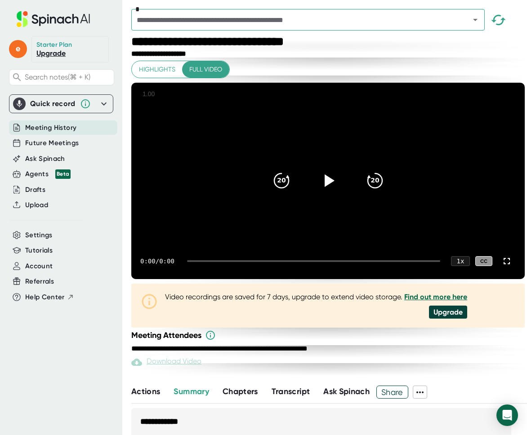
click at [478, 330] on div "**********" at bounding box center [329, 341] width 396 height 22
click at [504, 256] on icon at bounding box center [506, 261] width 11 height 11
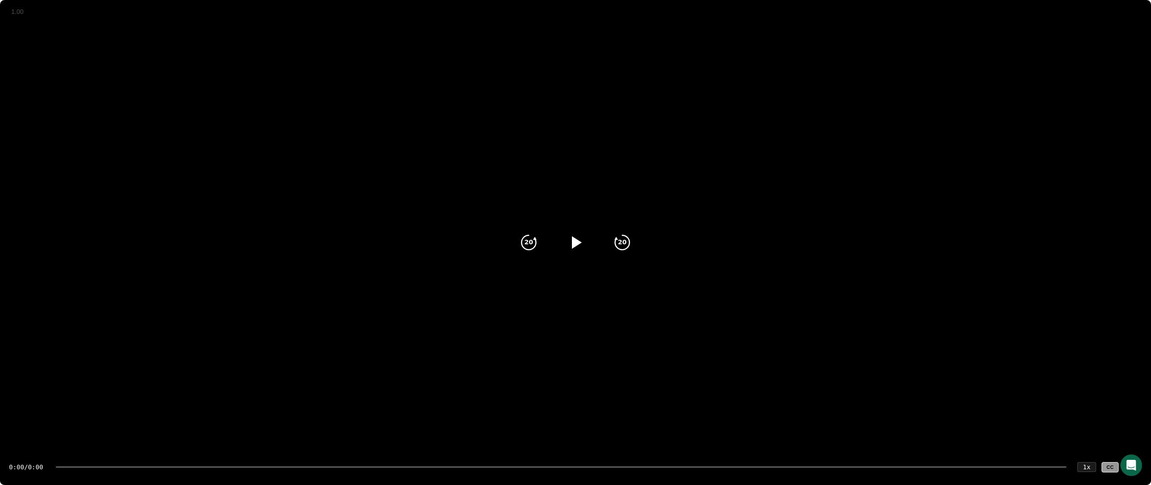
click at [526, 435] on icon at bounding box center [1132, 467] width 11 height 11
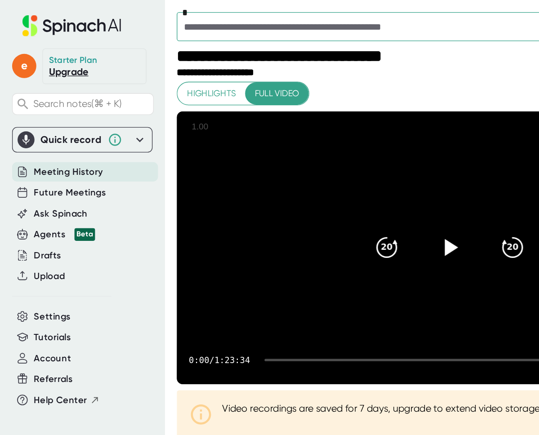
click at [286, 70] on div "Highlights Full video 20 20 0:00 / 1:23:34 1 x CC Video recordings are saved fo…" at bounding box center [333, 197] width 405 height 273
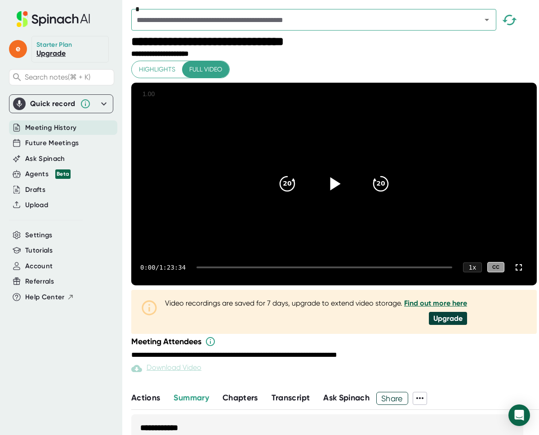
click at [323, 195] on icon at bounding box center [334, 184] width 22 height 22
click at [213, 268] on div at bounding box center [324, 268] width 256 height 2
click at [231, 285] on div "2:57 / 1:23:34 1 x CC" at bounding box center [333, 267] width 405 height 36
click at [220, 285] on div "2:58 / 1:23:34 1 x CC" at bounding box center [333, 267] width 405 height 36
click at [221, 268] on div at bounding box center [324, 268] width 256 height 2
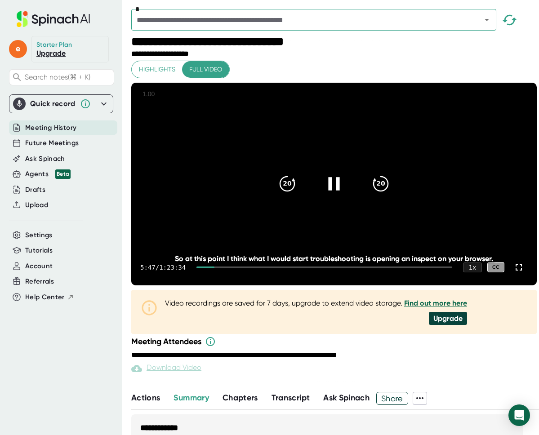
click at [214, 268] on div at bounding box center [205, 268] width 18 height 2
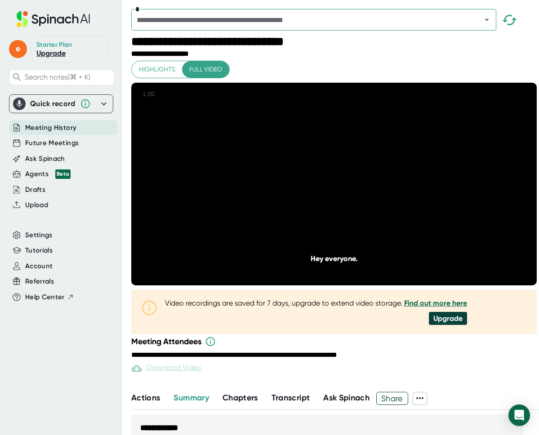
click at [522, 308] on div "Highlights Full video 20 20 3:38 / 1:23:34 1 x CC Hey everyone. Hey everyone. V…" at bounding box center [333, 197] width 405 height 273
click at [513, 309] on div "Highlights Full video 20 20 3:41 / 1:23:34 1 x CC Hey, hey, hey, [PERSON_NAME].…" at bounding box center [333, 197] width 405 height 273
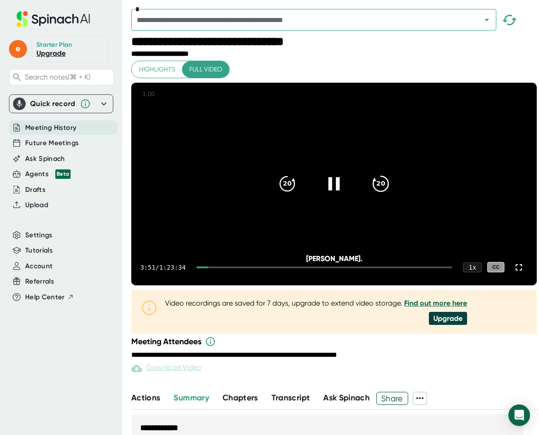
click at [378, 203] on div "20" at bounding box center [381, 184] width 38 height 38
click at [378, 195] on icon "20" at bounding box center [381, 184] width 22 height 22
click at [376, 203] on div "20" at bounding box center [381, 184] width 38 height 38
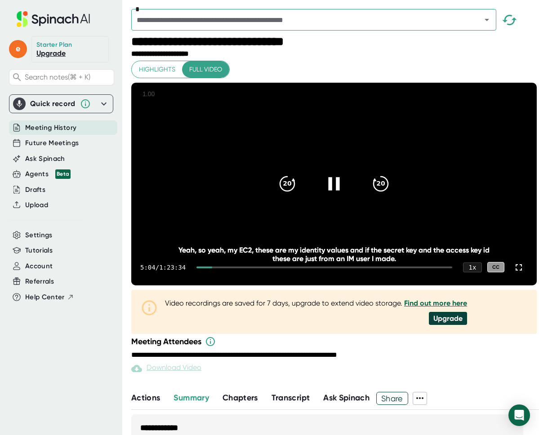
click at [323, 193] on icon at bounding box center [334, 184] width 22 height 22
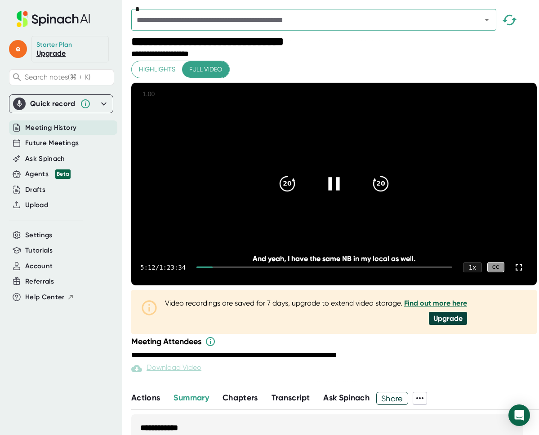
click at [335, 203] on div at bounding box center [334, 184] width 38 height 38
click at [343, 196] on div at bounding box center [334, 184] width 38 height 38
click at [234, 285] on div "5:15 / 1:23:34 1 x CC" at bounding box center [333, 267] width 405 height 36
click at [377, 203] on div "20" at bounding box center [381, 184] width 38 height 38
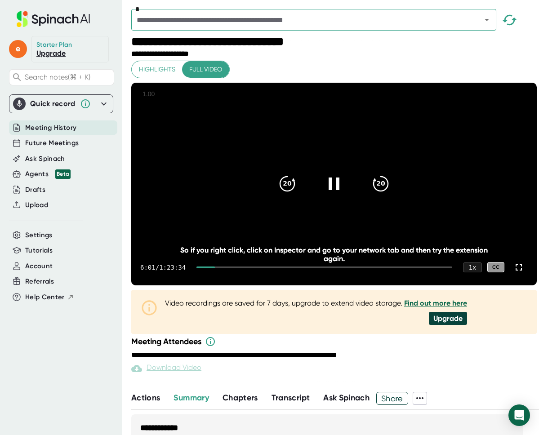
click at [231, 285] on div "6:01 / 1:23:34 1 x CC" at bounding box center [333, 267] width 405 height 36
click at [236, 268] on div at bounding box center [324, 268] width 256 height 2
click at [258, 268] on div at bounding box center [326, 268] width 252 height 2
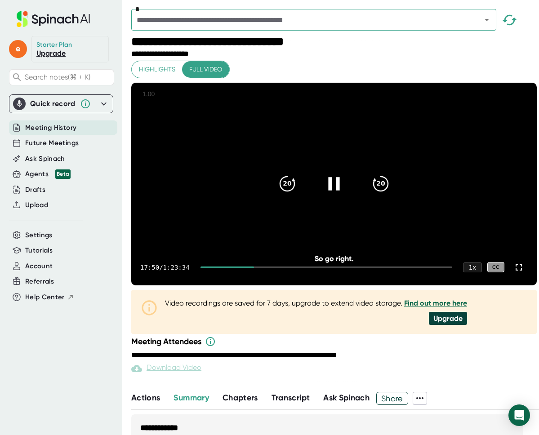
click at [346, 198] on div at bounding box center [334, 184] width 38 height 38
click at [330, 190] on icon at bounding box center [335, 183] width 10 height 13
click at [325, 202] on div "20 20" at bounding box center [333, 184] width 129 height 36
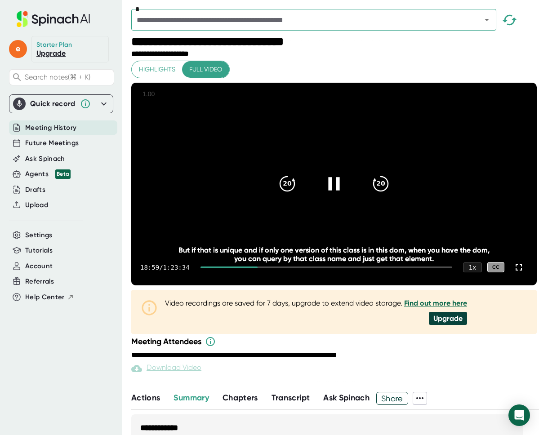
click at [325, 202] on div "20 20" at bounding box center [333, 184] width 129 height 36
click at [329, 195] on icon at bounding box center [334, 184] width 22 height 22
click at [334, 195] on icon at bounding box center [334, 184] width 22 height 22
click at [327, 186] on icon at bounding box center [334, 184] width 22 height 22
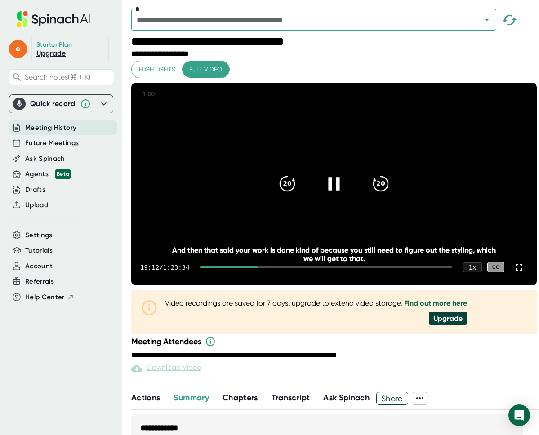
click at [329, 203] on div at bounding box center [334, 184] width 38 height 38
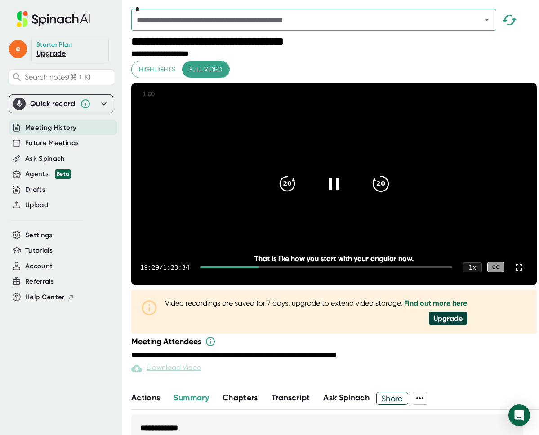
click at [383, 187] on icon "20" at bounding box center [381, 184] width 22 height 22
click at [340, 195] on icon at bounding box center [334, 184] width 22 height 22
click at [385, 183] on div "20" at bounding box center [381, 184] width 38 height 38
click at [293, 268] on div at bounding box center [326, 268] width 252 height 2
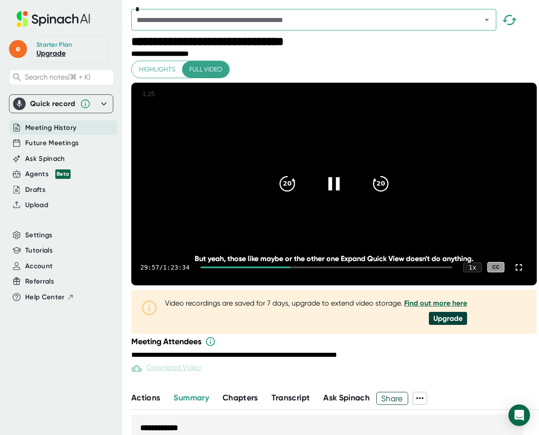
click at [307, 285] on div "29:57 / 1:23:34 1 x CC" at bounding box center [333, 267] width 405 height 36
click at [300, 285] on div "29:58 / 1:23:34 1 x CC" at bounding box center [333, 267] width 405 height 36
click at [300, 285] on div "29:59 / 1:23:34 1 x CC" at bounding box center [333, 267] width 405 height 36
click at [300, 268] on div at bounding box center [326, 268] width 252 height 2
click at [324, 194] on icon at bounding box center [334, 184] width 22 height 22
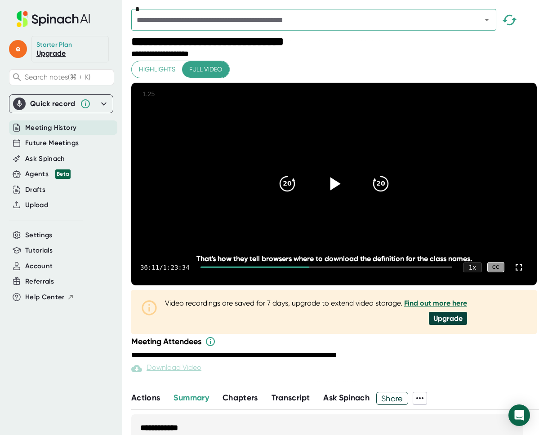
click at [333, 190] on icon at bounding box center [335, 183] width 10 height 13
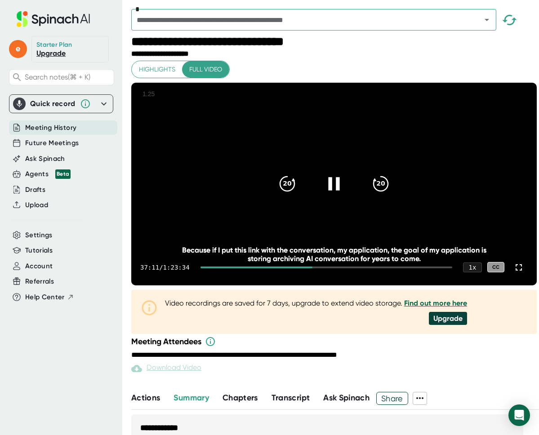
click at [345, 188] on div at bounding box center [334, 184] width 38 height 38
click at [345, 192] on div at bounding box center [334, 184] width 38 height 38
click at [330, 190] on icon at bounding box center [335, 183] width 10 height 13
click at [328, 190] on icon at bounding box center [333, 183] width 11 height 13
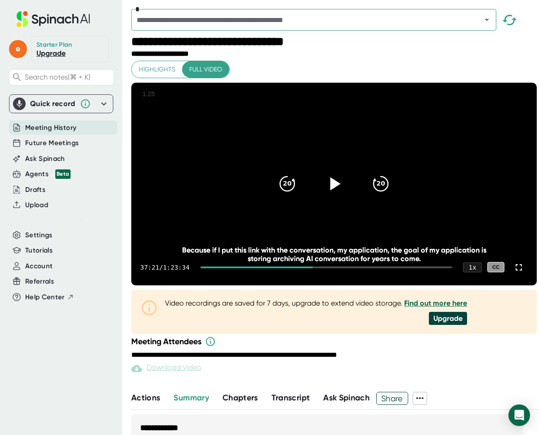
click at [338, 195] on icon at bounding box center [334, 184] width 22 height 22
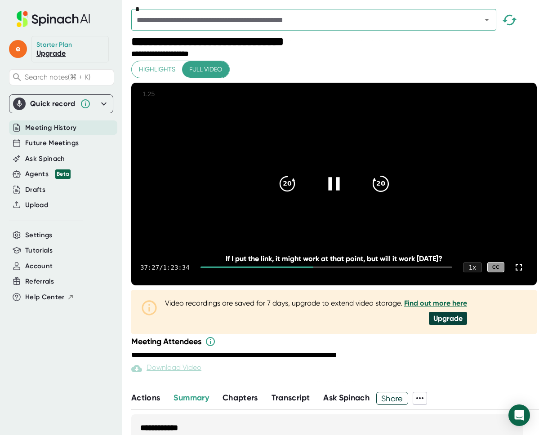
click at [366, 199] on div "20" at bounding box center [381, 184] width 38 height 38
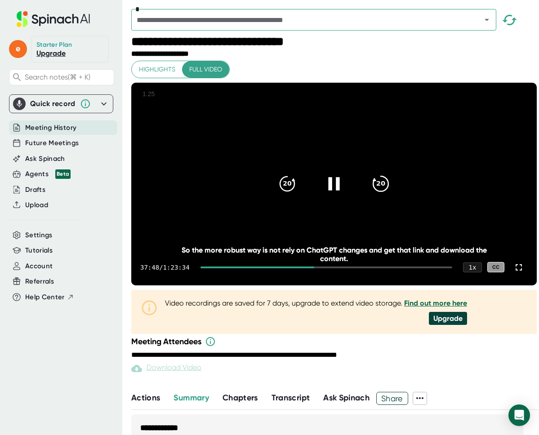
click at [366, 199] on div "20" at bounding box center [381, 184] width 38 height 38
click at [370, 195] on icon "20" at bounding box center [381, 184] width 22 height 22
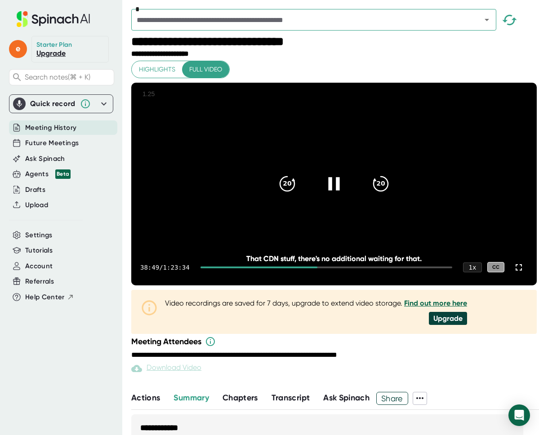
click at [333, 190] on icon at bounding box center [333, 183] width 11 height 13
click at [334, 195] on icon at bounding box center [334, 184] width 22 height 22
click at [334, 190] on icon at bounding box center [333, 183] width 11 height 13
click at [334, 195] on icon at bounding box center [334, 184] width 22 height 22
click at [332, 195] on icon at bounding box center [334, 184] width 22 height 22
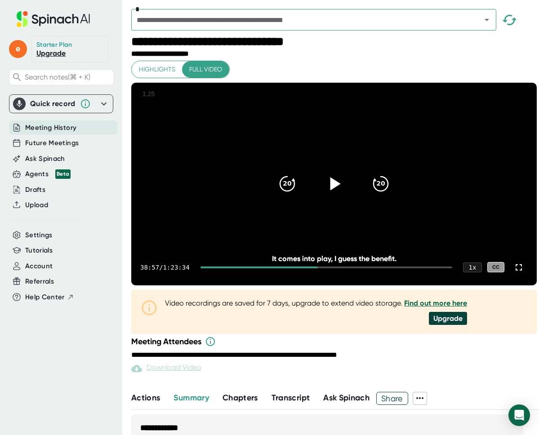
click at [332, 195] on icon at bounding box center [334, 184] width 22 height 22
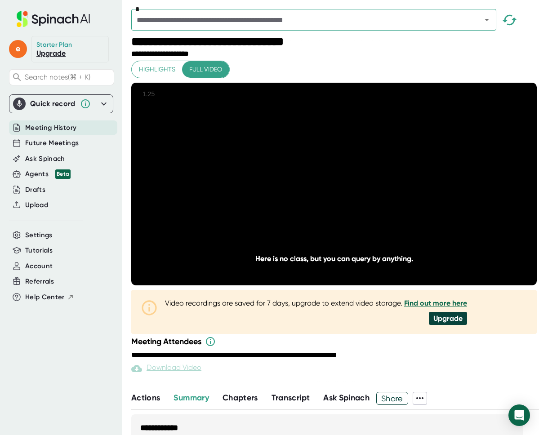
click at [335, 195] on icon at bounding box center [334, 184] width 22 height 22
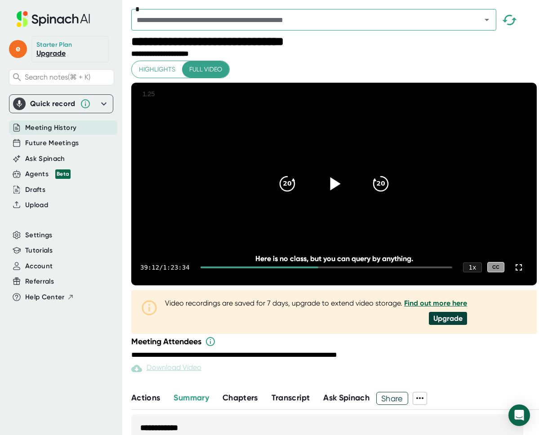
click at [334, 191] on icon at bounding box center [334, 184] width 22 height 22
click at [329, 195] on icon at bounding box center [334, 184] width 22 height 22
click at [297, 403] on span "Transcript" at bounding box center [291, 398] width 39 height 10
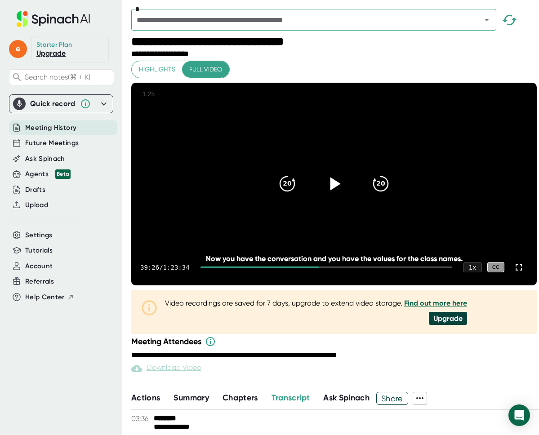
click at [325, 192] on icon at bounding box center [334, 184] width 22 height 22
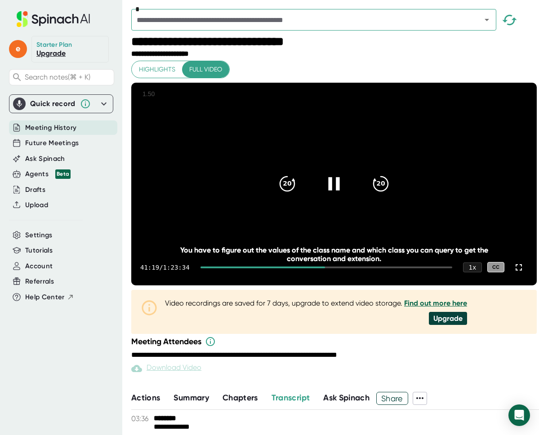
click at [334, 188] on icon at bounding box center [334, 184] width 22 height 22
click at [337, 195] on icon at bounding box center [334, 184] width 22 height 22
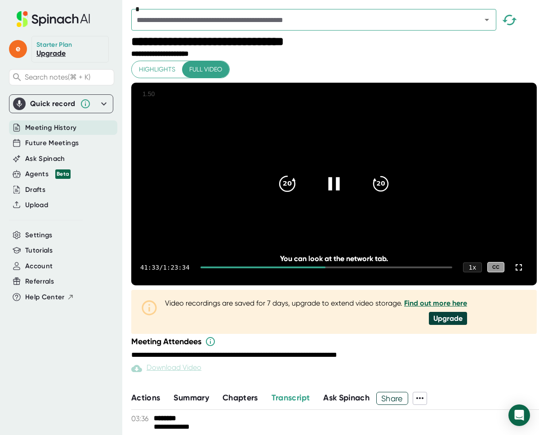
click at [285, 192] on icon "20" at bounding box center [287, 184] width 22 height 22
click at [329, 268] on div at bounding box center [326, 268] width 252 height 2
click at [331, 268] on div at bounding box center [326, 268] width 252 height 2
click at [333, 268] on div at bounding box center [326, 268] width 252 height 2
click at [335, 268] on div at bounding box center [326, 268] width 252 height 2
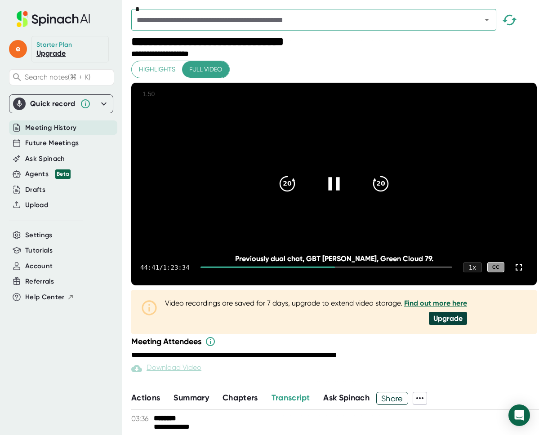
click at [337, 268] on div at bounding box center [326, 268] width 252 height 2
click at [339, 268] on div at bounding box center [326, 268] width 252 height 2
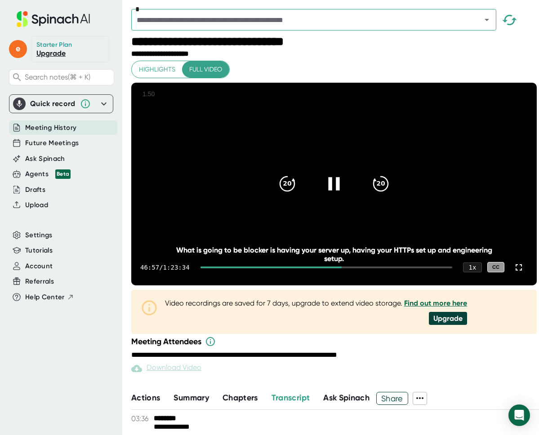
click at [329, 190] on icon at bounding box center [333, 183] width 11 height 13
click at [329, 187] on icon at bounding box center [334, 184] width 22 height 22
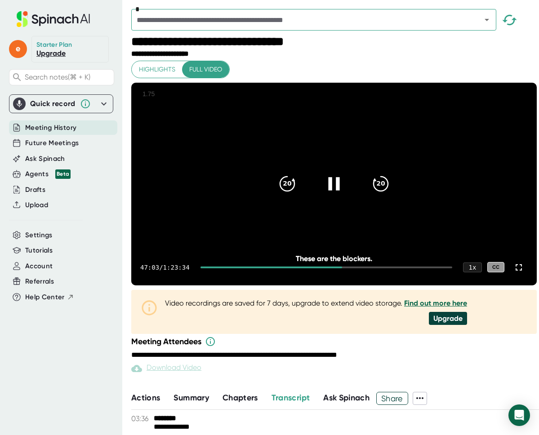
click at [325, 195] on icon at bounding box center [334, 184] width 22 height 22
click at [330, 195] on icon at bounding box center [334, 184] width 22 height 22
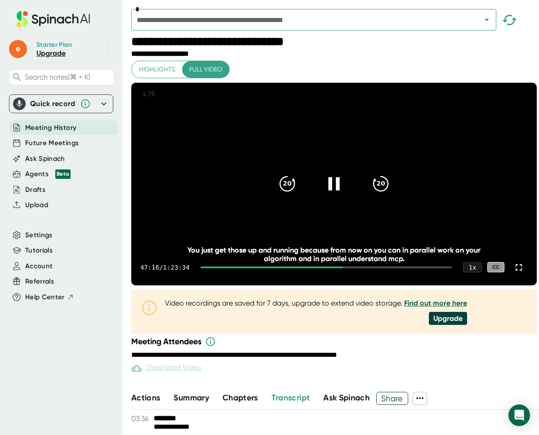
click at [335, 195] on icon at bounding box center [334, 184] width 22 height 22
click at [346, 173] on video at bounding box center [333, 184] width 405 height 203
click at [337, 195] on icon at bounding box center [334, 184] width 22 height 22
click at [377, 203] on div "20" at bounding box center [381, 184] width 38 height 38
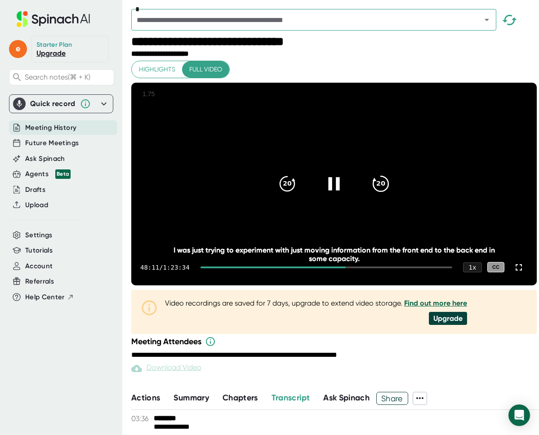
click at [377, 203] on div "20" at bounding box center [381, 184] width 38 height 38
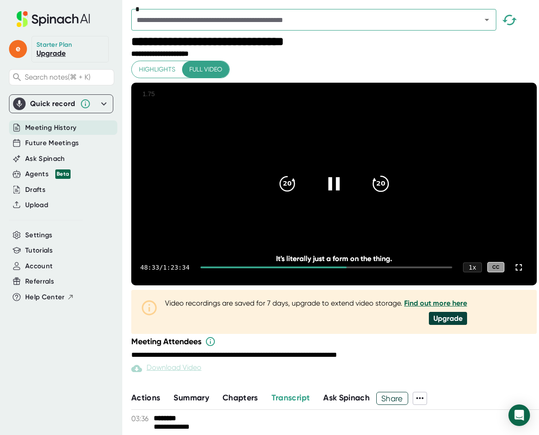
click at [377, 195] on icon "20" at bounding box center [381, 184] width 22 height 22
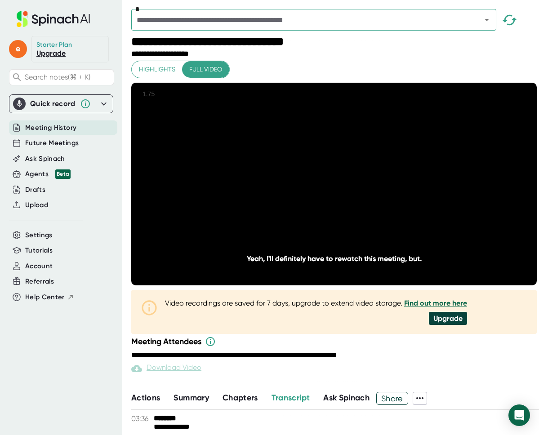
click at [377, 195] on icon "20" at bounding box center [381, 184] width 22 height 22
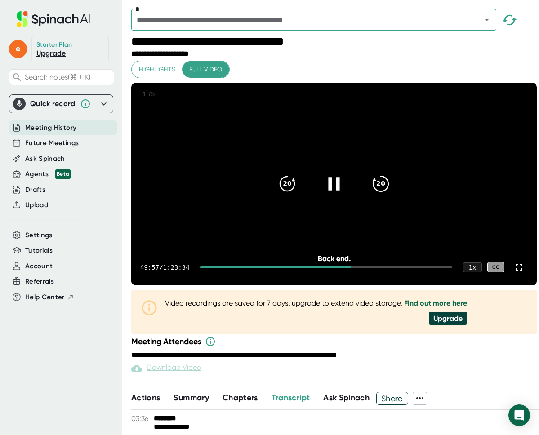
click at [377, 195] on icon "20" at bounding box center [381, 184] width 22 height 22
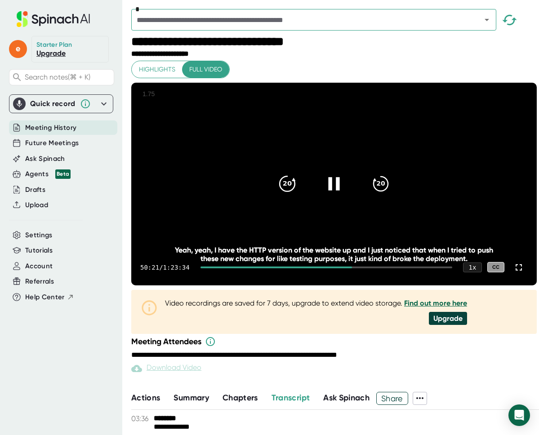
click at [280, 195] on icon "20" at bounding box center [287, 184] width 22 height 22
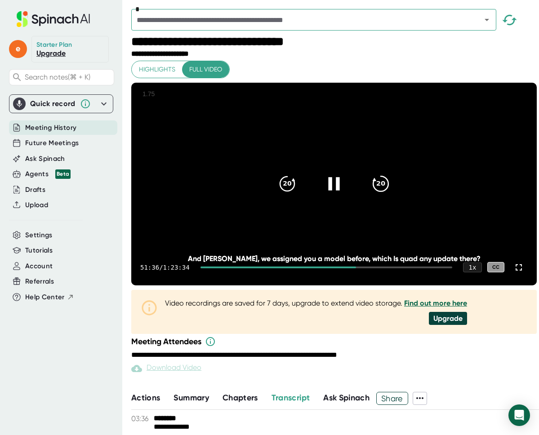
click at [380, 195] on icon "20" at bounding box center [381, 184] width 22 height 22
click at [284, 191] on icon "20" at bounding box center [287, 184] width 22 height 22
click at [374, 195] on icon "20" at bounding box center [381, 184] width 22 height 22
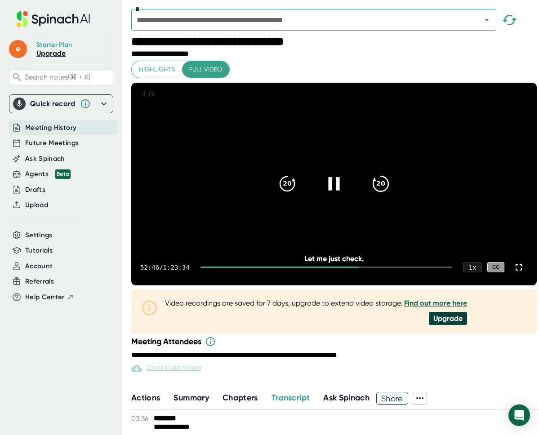
click at [388, 197] on div "20" at bounding box center [381, 184] width 38 height 38
click at [386, 195] on icon "20" at bounding box center [381, 184] width 22 height 22
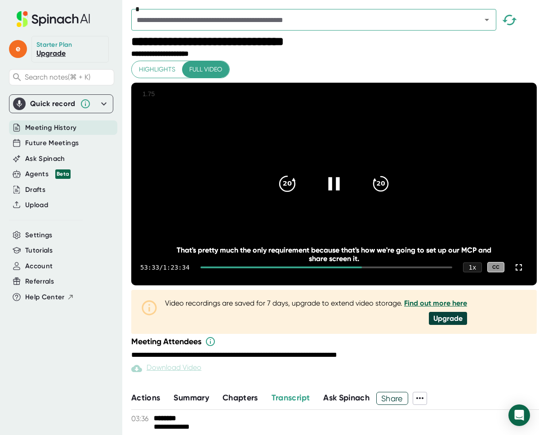
click at [276, 193] on icon "20" at bounding box center [287, 184] width 22 height 22
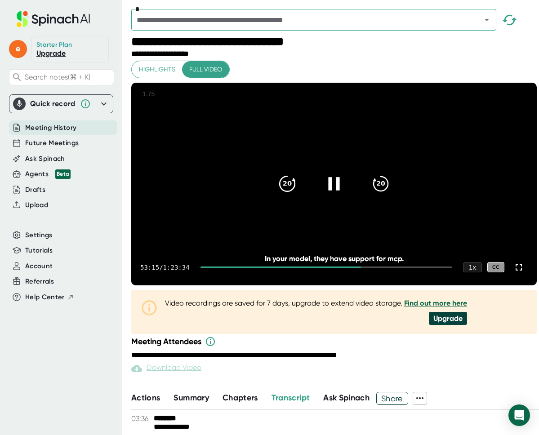
click at [276, 193] on icon "20" at bounding box center [287, 184] width 22 height 22
click at [329, 190] on icon at bounding box center [334, 184] width 22 height 22
click at [330, 190] on icon at bounding box center [335, 183] width 10 height 13
click at [319, 180] on div "20 20" at bounding box center [333, 184] width 129 height 36
click at [329, 190] on icon at bounding box center [333, 183] width 11 height 13
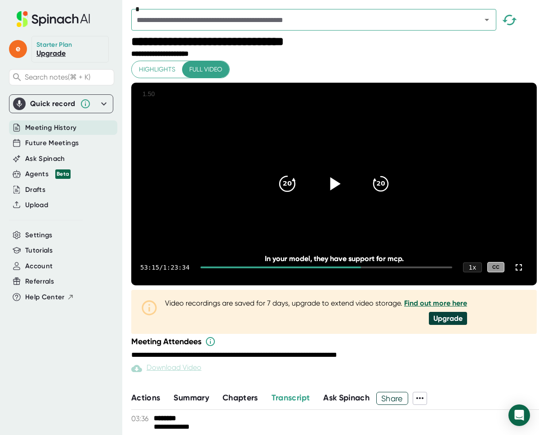
click at [289, 195] on icon "20" at bounding box center [287, 184] width 22 height 22
click at [323, 195] on icon at bounding box center [334, 184] width 22 height 22
click at [329, 191] on icon at bounding box center [334, 184] width 22 height 22
click at [335, 190] on icon at bounding box center [334, 184] width 22 height 22
click at [327, 195] on icon at bounding box center [334, 184] width 22 height 22
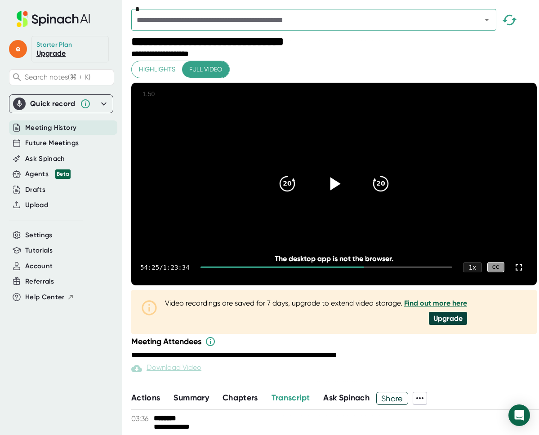
click at [337, 195] on icon at bounding box center [334, 184] width 22 height 22
click at [263, 189] on video at bounding box center [333, 184] width 405 height 203
click at [336, 195] on icon at bounding box center [334, 184] width 22 height 22
click at [334, 182] on div at bounding box center [334, 184] width 38 height 38
click at [283, 191] on icon "20" at bounding box center [287, 184] width 22 height 22
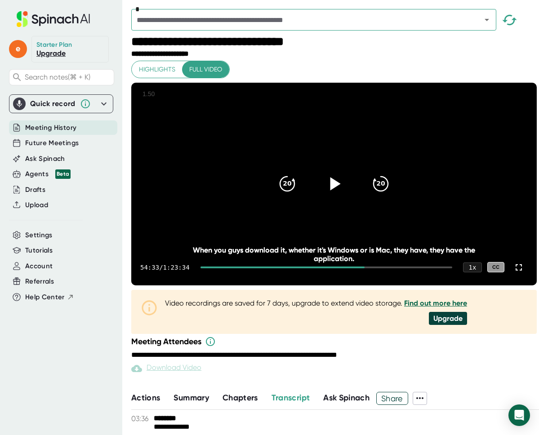
click at [336, 195] on icon at bounding box center [334, 184] width 22 height 22
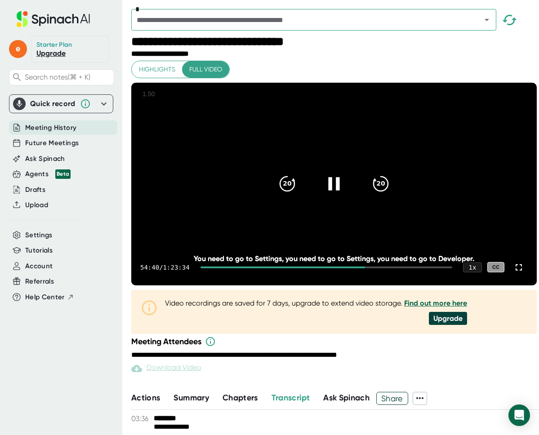
click at [319, 186] on div at bounding box center [334, 184] width 38 height 38
click at [341, 200] on div at bounding box center [334, 184] width 38 height 38
click at [286, 195] on icon "20" at bounding box center [287, 184] width 22 height 22
click at [328, 190] on icon at bounding box center [333, 183] width 11 height 13
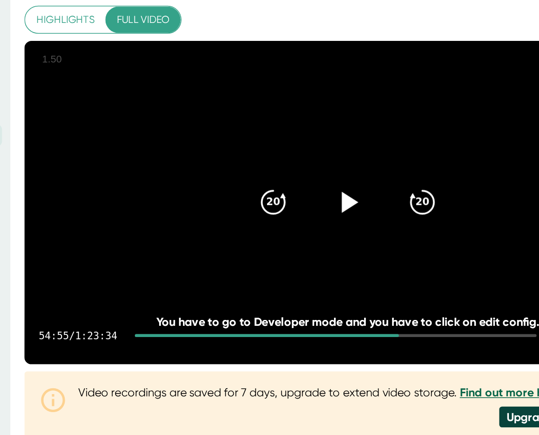
scroll to position [15, 0]
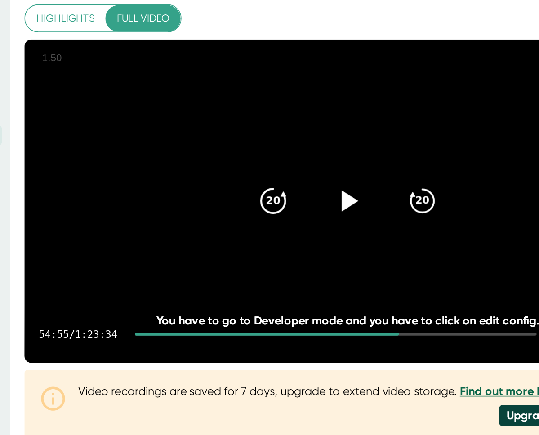
click at [288, 179] on icon "20" at bounding box center [287, 168] width 22 height 22
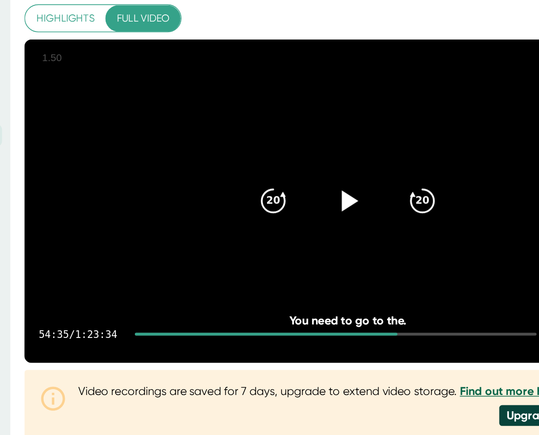
click at [334, 175] on icon at bounding box center [335, 168] width 10 height 13
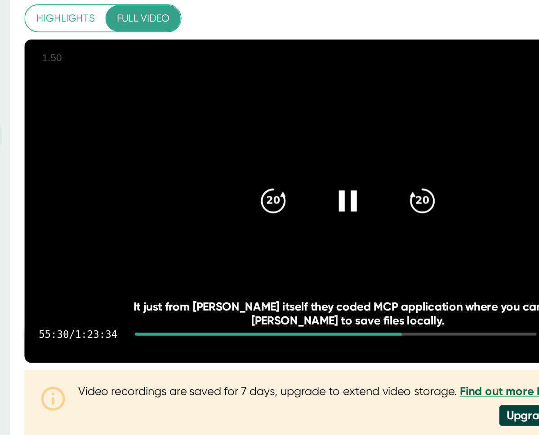
click at [321, 174] on div at bounding box center [334, 169] width 38 height 38
click at [398, 270] on div "55:31 / 1:23:34 1 x CC" at bounding box center [333, 252] width 405 height 36
click at [420, 270] on div "55:31 / 1:23:34 1 x CC" at bounding box center [333, 252] width 405 height 36
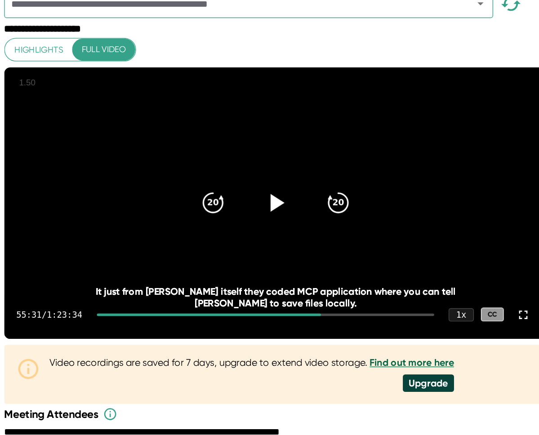
scroll to position [21, 0]
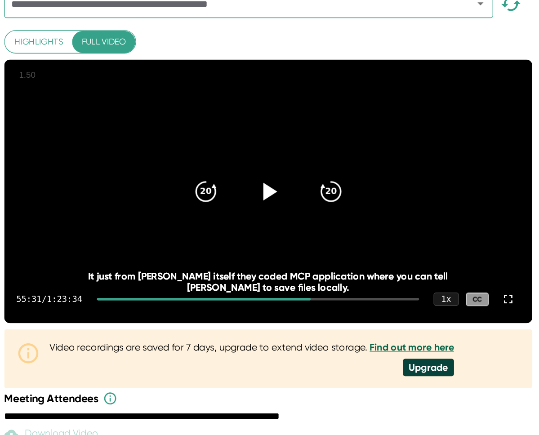
click at [332, 166] on icon at bounding box center [330, 159] width 10 height 13
click at [330, 171] on icon at bounding box center [328, 160] width 22 height 22
click at [336, 171] on icon at bounding box center [328, 160] width 22 height 22
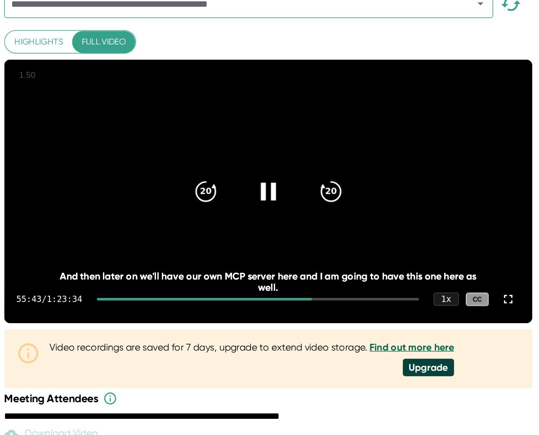
click at [328, 166] on icon at bounding box center [328, 159] width 11 height 13
click at [327, 171] on icon at bounding box center [328, 160] width 22 height 22
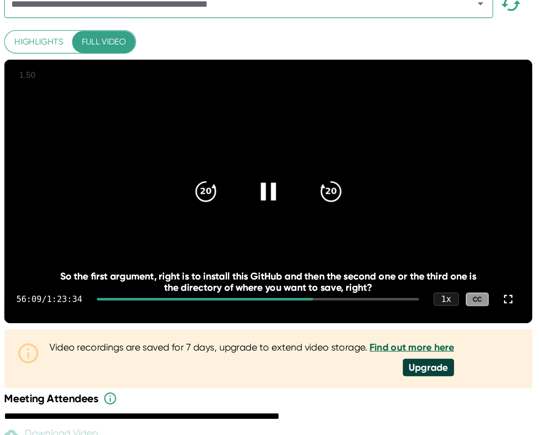
click at [337, 171] on icon at bounding box center [328, 160] width 22 height 22
click at [343, 173] on div at bounding box center [329, 160] width 38 height 38
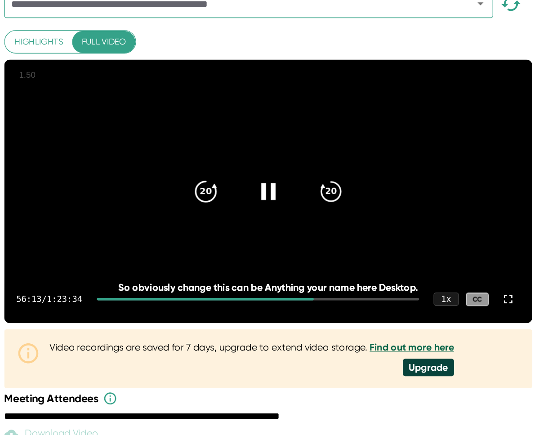
click at [285, 171] on icon "20" at bounding box center [281, 160] width 22 height 22
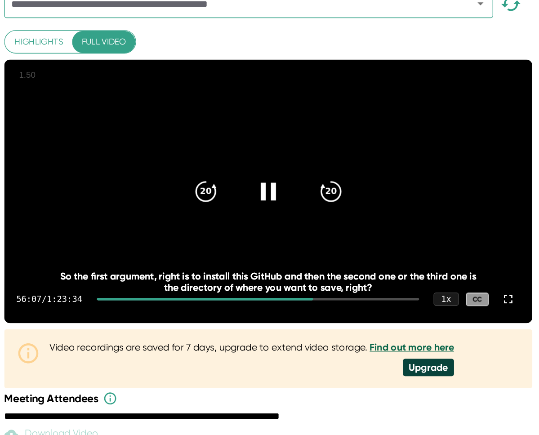
click at [338, 168] on icon at bounding box center [328, 160] width 22 height 22
click at [331, 171] on icon at bounding box center [328, 160] width 22 height 22
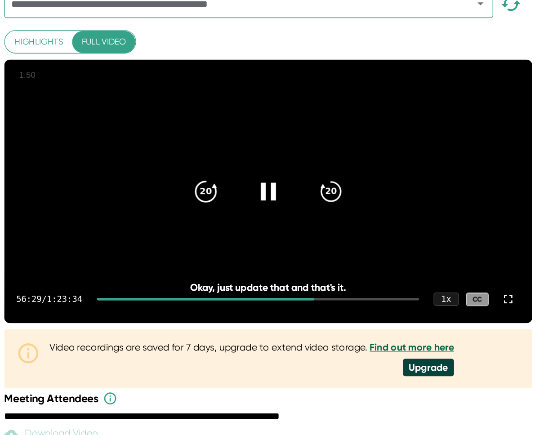
click at [278, 171] on icon "20" at bounding box center [281, 160] width 22 height 22
click at [325, 171] on icon at bounding box center [328, 160] width 22 height 22
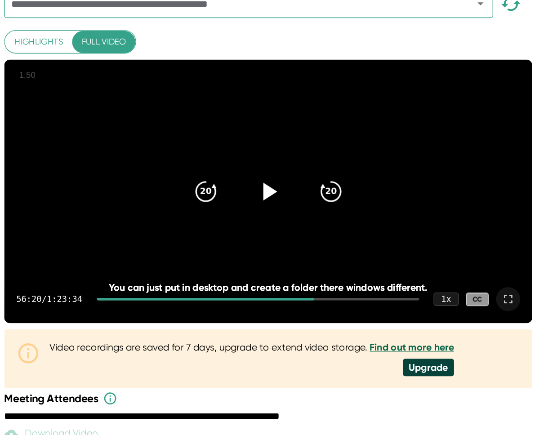
click at [512, 246] on icon at bounding box center [507, 240] width 11 height 11
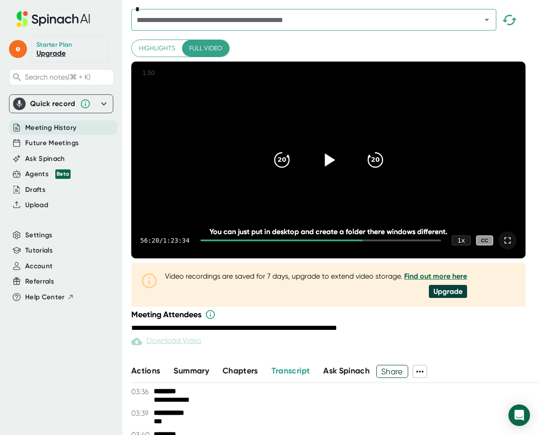
click at [336, 171] on icon at bounding box center [328, 160] width 22 height 22
click at [326, 166] on icon at bounding box center [328, 159] width 11 height 13
click at [294, 178] on div "20" at bounding box center [282, 160] width 38 height 38
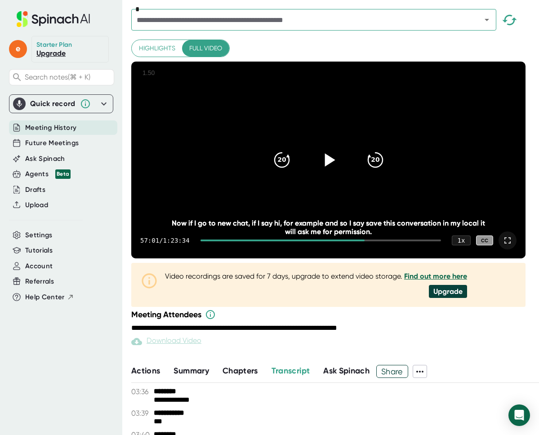
click at [329, 166] on icon at bounding box center [330, 159] width 10 height 13
click at [339, 171] on icon at bounding box center [328, 160] width 22 height 22
click at [334, 165] on icon at bounding box center [328, 160] width 22 height 22
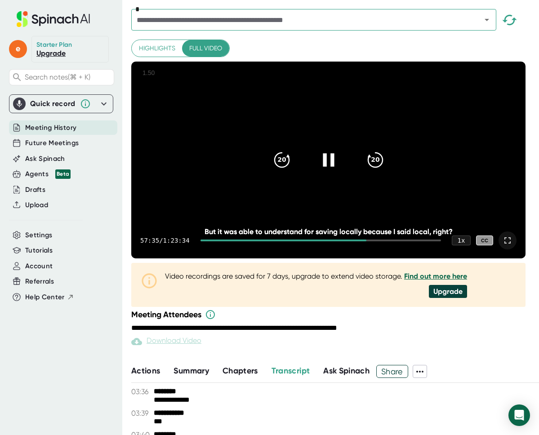
click at [333, 171] on icon at bounding box center [328, 160] width 22 height 22
click at [284, 169] on icon "20" at bounding box center [281, 160] width 22 height 22
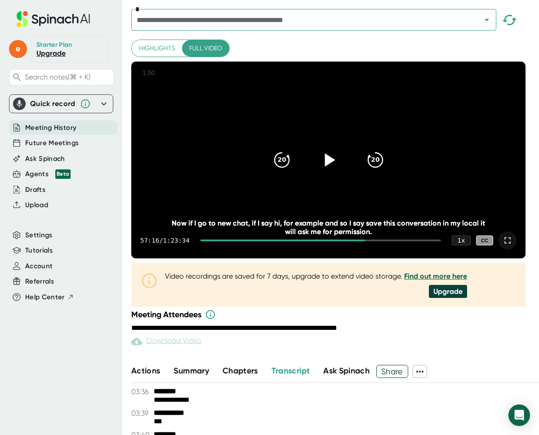
click at [333, 166] on icon at bounding box center [330, 159] width 10 height 13
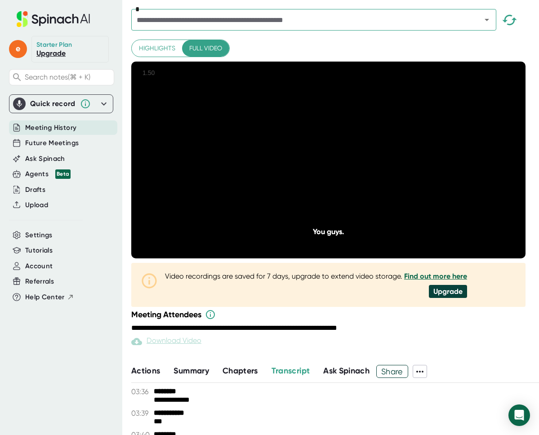
click at [332, 170] on icon at bounding box center [328, 160] width 22 height 22
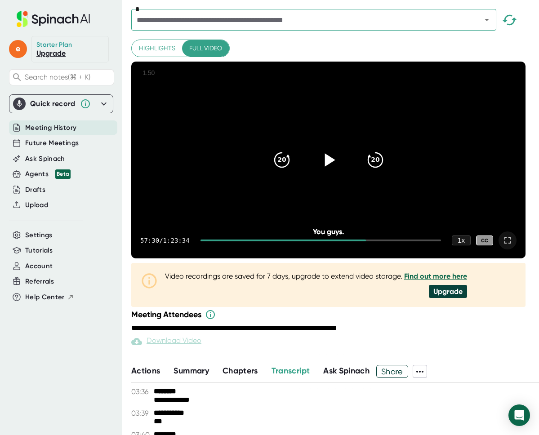
click at [332, 170] on icon at bounding box center [328, 160] width 22 height 22
click at [339, 171] on icon at bounding box center [328, 160] width 22 height 22
click at [336, 171] on icon at bounding box center [328, 160] width 22 height 22
click at [329, 166] on icon at bounding box center [330, 159] width 10 height 13
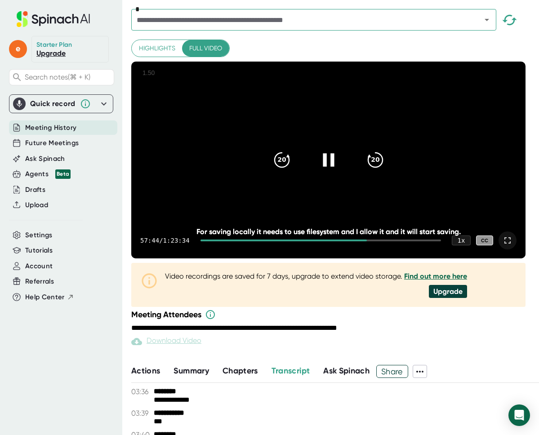
click at [334, 166] on icon at bounding box center [328, 159] width 11 height 13
click at [292, 171] on icon "20" at bounding box center [281, 160] width 22 height 22
click at [328, 171] on icon at bounding box center [328, 160] width 22 height 22
click at [329, 166] on icon at bounding box center [328, 160] width 22 height 22
click at [318, 155] on div "20 20" at bounding box center [328, 160] width 129 height 36
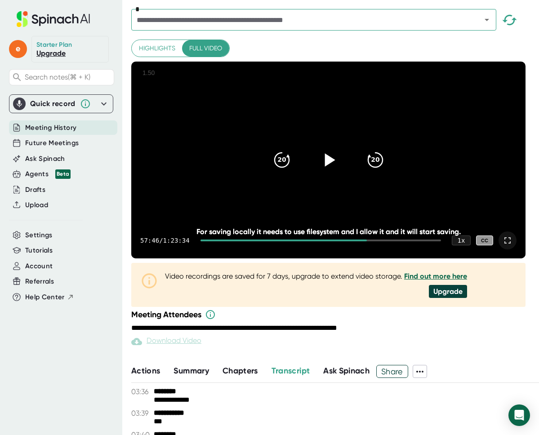
click at [330, 168] on icon at bounding box center [328, 160] width 22 height 22
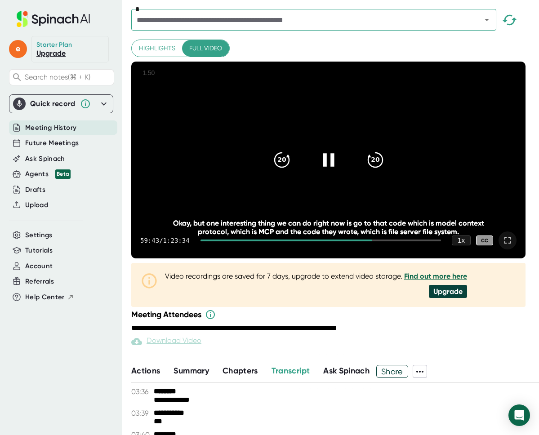
click at [318, 179] on div at bounding box center [329, 160] width 38 height 38
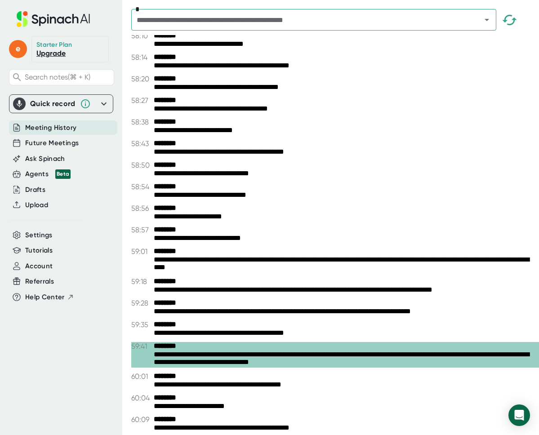
scroll to position [17369, 0]
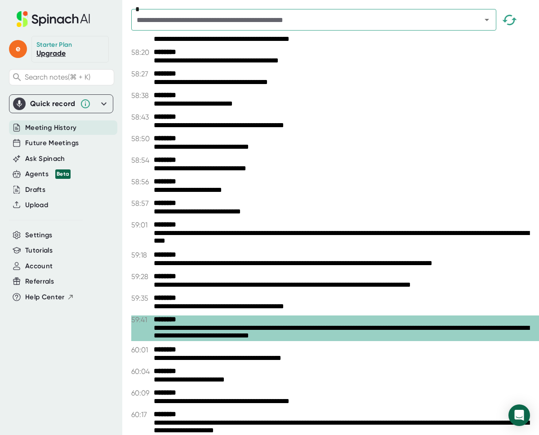
drag, startPoint x: 153, startPoint y: 257, endPoint x: 270, endPoint y: 314, distance: 130.1
drag, startPoint x: 153, startPoint y: 252, endPoint x: 310, endPoint y: 350, distance: 185.2
drag, startPoint x: 379, startPoint y: 359, endPoint x: 142, endPoint y: 260, distance: 256.3
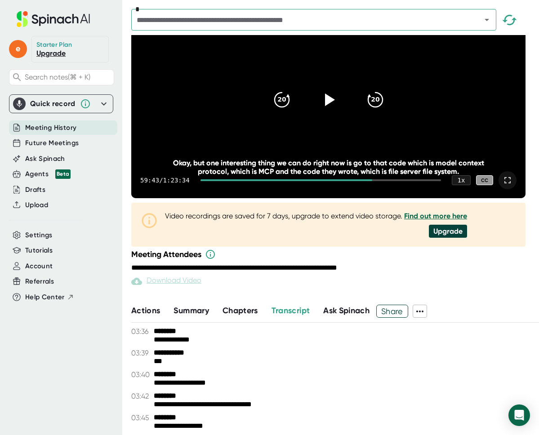
scroll to position [0, 0]
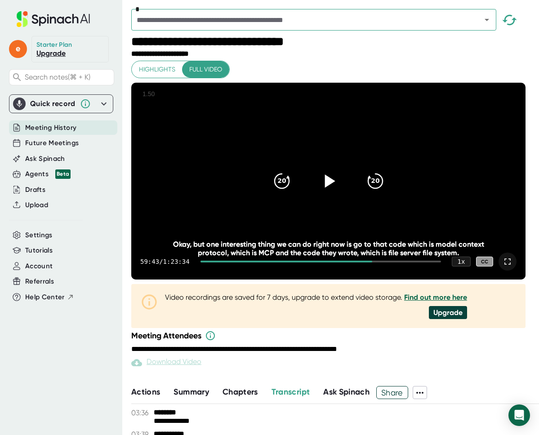
click at [321, 192] on icon at bounding box center [328, 181] width 22 height 22
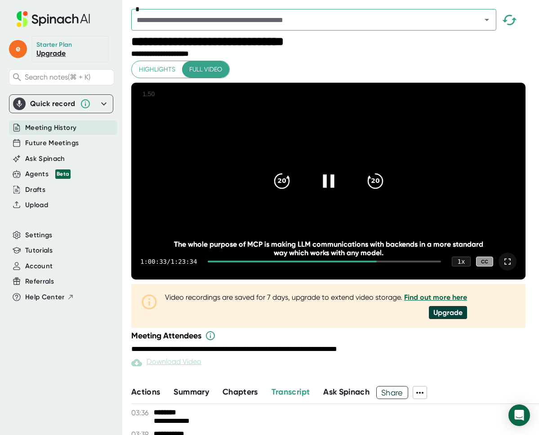
click at [329, 187] on icon at bounding box center [328, 180] width 11 height 13
click at [344, 191] on div at bounding box center [329, 181] width 38 height 38
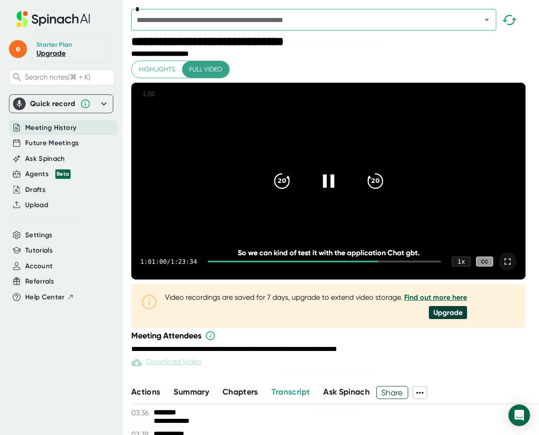
click at [338, 192] on icon at bounding box center [328, 181] width 22 height 22
click at [336, 192] on icon at bounding box center [328, 181] width 22 height 22
click at [328, 187] on icon at bounding box center [328, 180] width 11 height 13
click at [328, 200] on div at bounding box center [329, 181] width 38 height 38
click at [320, 200] on div at bounding box center [329, 181] width 38 height 38
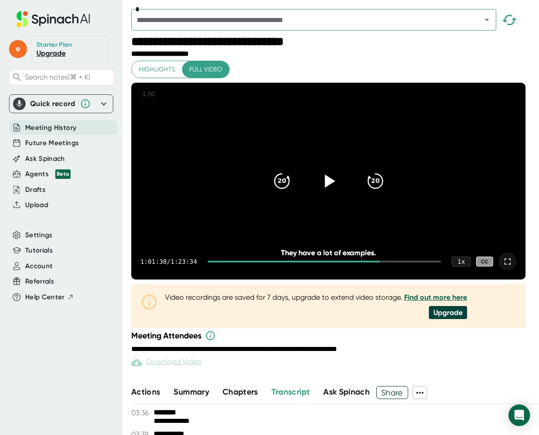
click at [343, 200] on div at bounding box center [329, 181] width 38 height 38
click at [329, 191] on icon at bounding box center [328, 181] width 22 height 22
click at [326, 192] on icon at bounding box center [328, 181] width 22 height 22
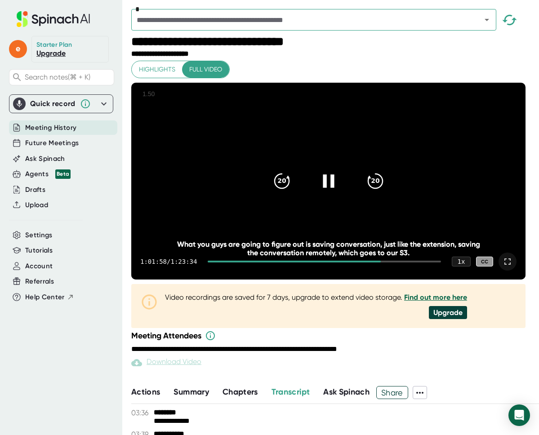
click at [318, 196] on div at bounding box center [329, 181] width 38 height 38
click at [344, 200] on div at bounding box center [329, 181] width 38 height 38
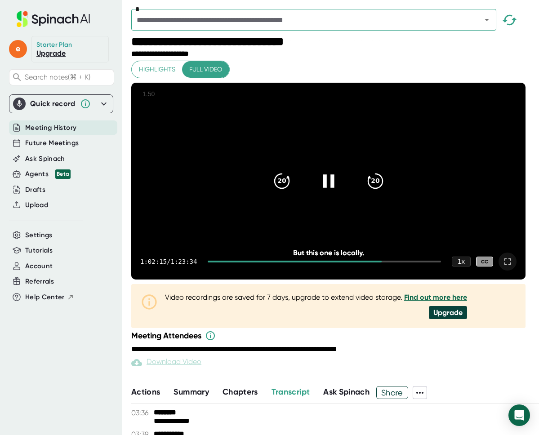
click at [314, 192] on div at bounding box center [329, 181] width 38 height 38
click at [295, 193] on div "20" at bounding box center [282, 181] width 38 height 38
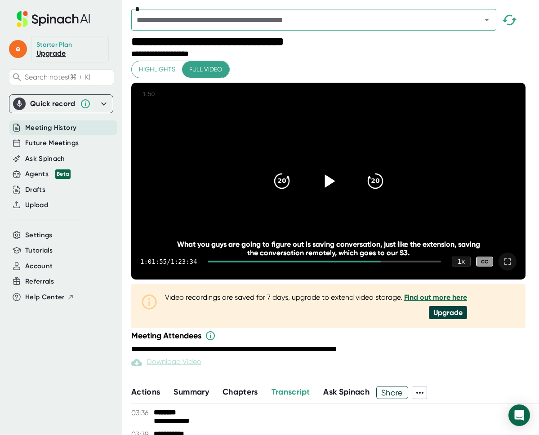
click at [332, 192] on icon at bounding box center [328, 181] width 22 height 22
click at [350, 199] on div "20 20" at bounding box center [328, 181] width 129 height 36
click at [338, 192] on icon at bounding box center [328, 181] width 22 height 22
click at [321, 192] on icon at bounding box center [328, 181] width 22 height 22
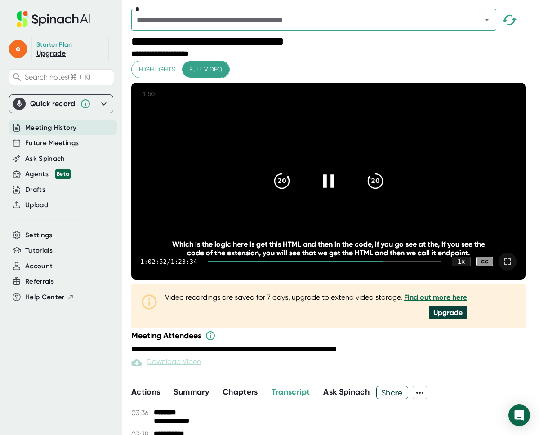
click at [331, 192] on icon at bounding box center [328, 181] width 22 height 22
click at [337, 192] on icon at bounding box center [328, 181] width 22 height 22
click at [329, 192] on icon at bounding box center [328, 181] width 22 height 22
click at [331, 200] on div at bounding box center [329, 181] width 38 height 38
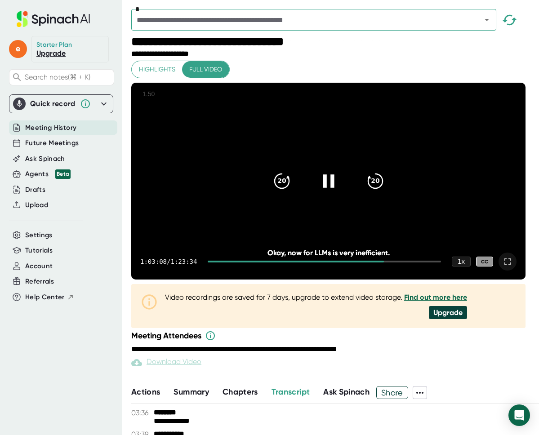
click at [313, 199] on div "20 20" at bounding box center [328, 181] width 129 height 36
click at [326, 187] on icon at bounding box center [328, 181] width 22 height 22
click at [338, 192] on icon at bounding box center [328, 181] width 22 height 22
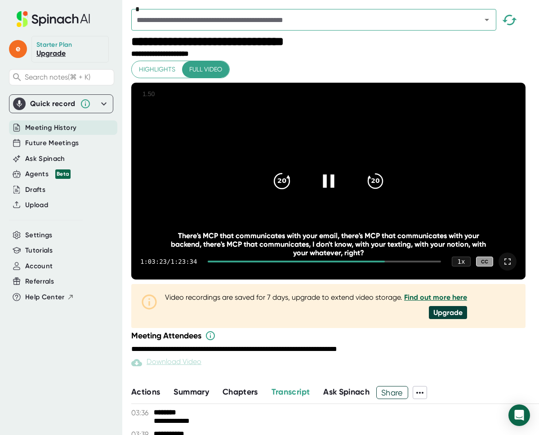
click at [279, 186] on icon "20" at bounding box center [281, 181] width 22 height 22
click at [331, 200] on div at bounding box center [329, 181] width 38 height 38
click at [297, 184] on div "20" at bounding box center [282, 181] width 38 height 38
click at [339, 184] on div at bounding box center [329, 181] width 38 height 38
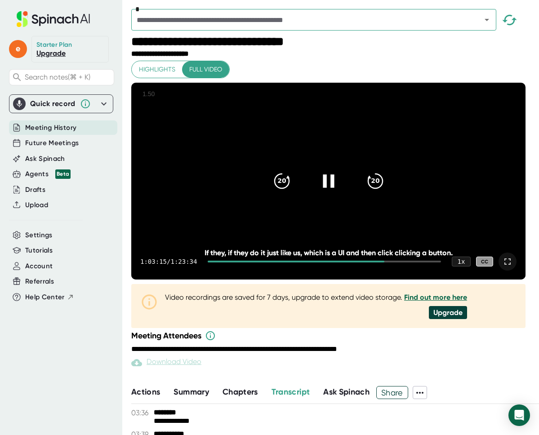
click at [337, 190] on icon at bounding box center [328, 181] width 22 height 22
click at [335, 190] on icon at bounding box center [328, 181] width 22 height 22
click at [334, 187] on icon at bounding box center [328, 180] width 11 height 13
click at [335, 190] on icon at bounding box center [328, 181] width 22 height 22
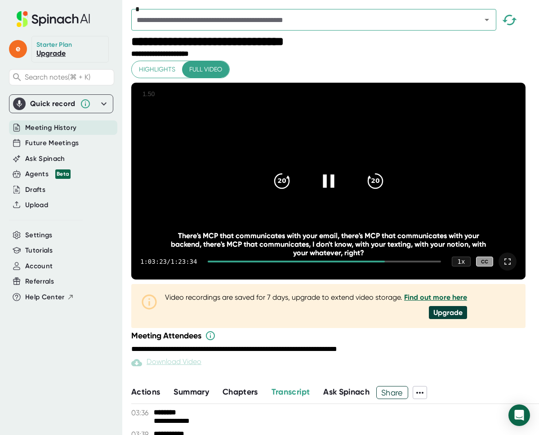
click at [335, 190] on icon at bounding box center [328, 181] width 22 height 22
click at [293, 192] on icon "20" at bounding box center [281, 181] width 22 height 22
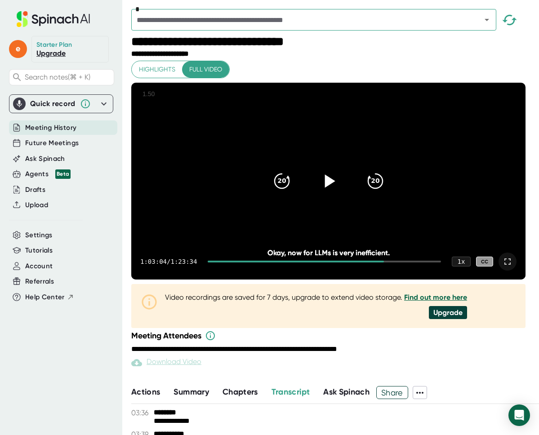
click at [339, 192] on icon at bounding box center [328, 181] width 22 height 22
click at [337, 192] on icon at bounding box center [328, 181] width 22 height 22
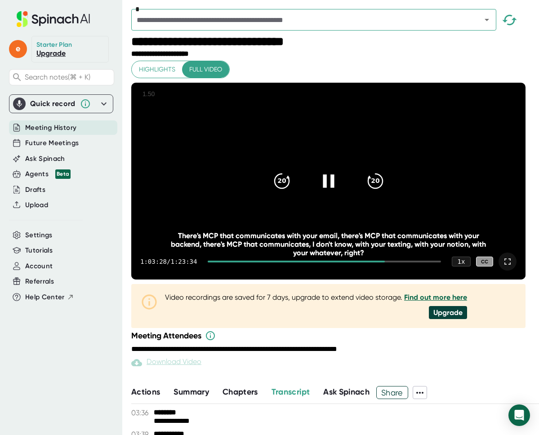
click at [339, 185] on icon at bounding box center [328, 181] width 22 height 22
click at [333, 187] on icon at bounding box center [330, 180] width 10 height 13
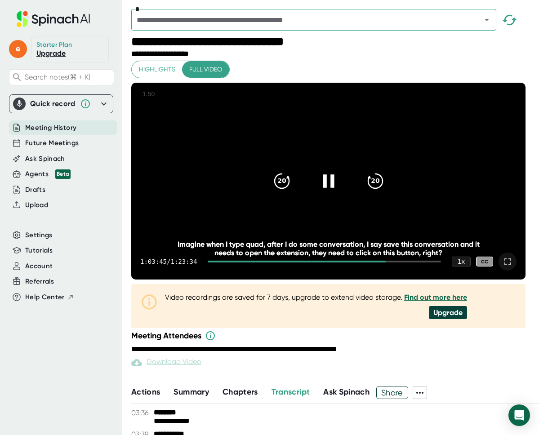
click at [334, 187] on icon at bounding box center [328, 181] width 22 height 22
click at [334, 187] on icon at bounding box center [330, 180] width 10 height 13
click at [330, 192] on icon at bounding box center [328, 181] width 22 height 22
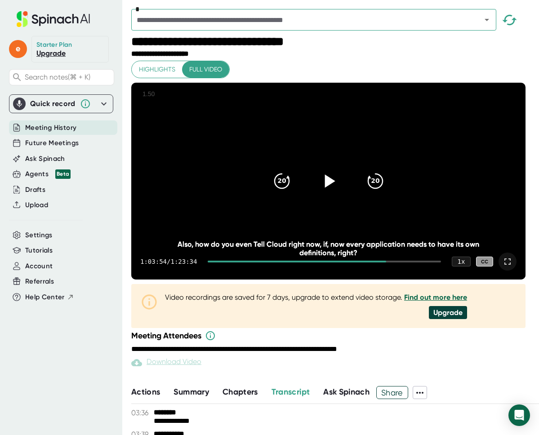
click at [333, 200] on div at bounding box center [329, 181] width 38 height 38
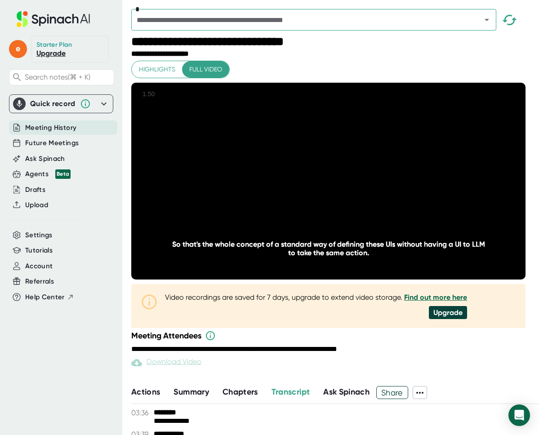
click at [333, 200] on div at bounding box center [329, 181] width 38 height 38
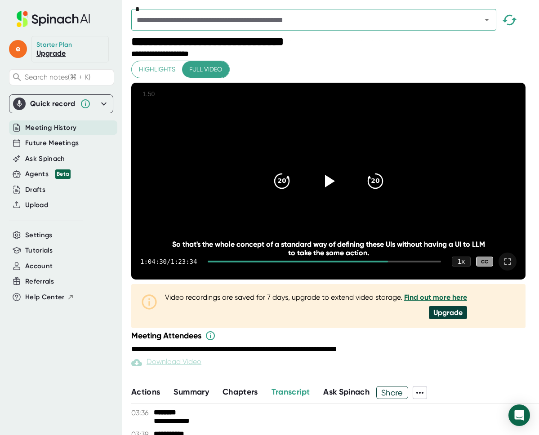
click at [342, 226] on video at bounding box center [328, 181] width 394 height 197
click at [337, 200] on div at bounding box center [329, 181] width 38 height 38
click at [336, 200] on div at bounding box center [329, 181] width 38 height 38
click at [330, 187] on icon at bounding box center [330, 180] width 10 height 13
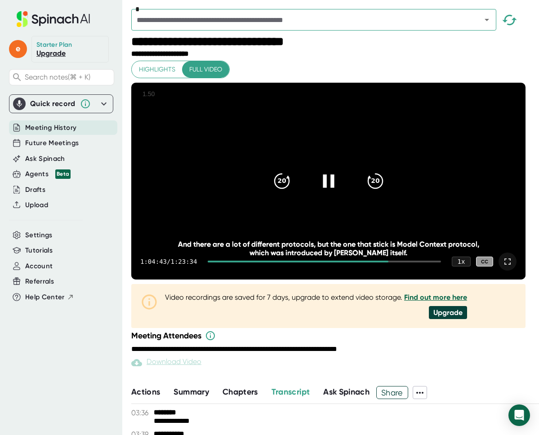
click at [330, 192] on icon at bounding box center [328, 181] width 22 height 22
click at [332, 192] on icon at bounding box center [328, 181] width 22 height 22
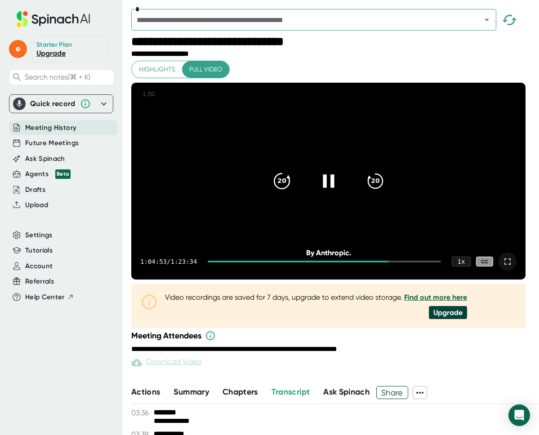
click at [291, 192] on icon "20" at bounding box center [281, 181] width 22 height 22
click at [324, 192] on icon at bounding box center [328, 181] width 22 height 22
click at [331, 187] on icon at bounding box center [330, 180] width 10 height 13
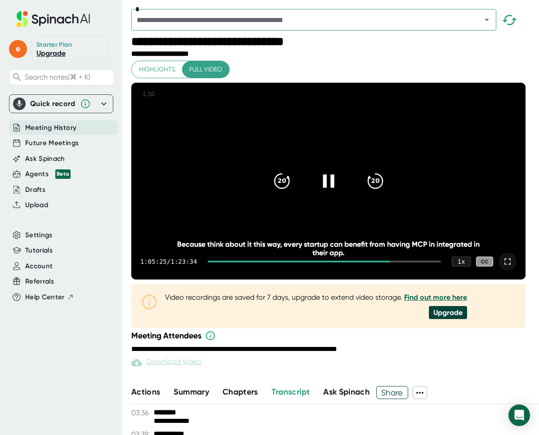
click at [334, 187] on icon at bounding box center [328, 180] width 11 height 13
click at [313, 172] on video at bounding box center [328, 181] width 394 height 197
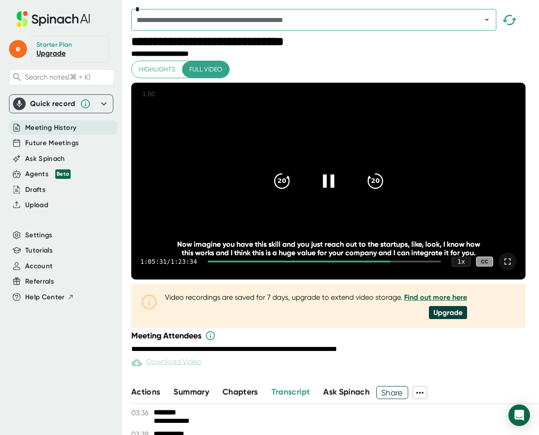
click at [326, 192] on icon at bounding box center [328, 181] width 22 height 22
click at [334, 187] on icon at bounding box center [330, 180] width 10 height 13
click at [334, 192] on icon at bounding box center [328, 181] width 22 height 22
click at [318, 183] on div "20 20" at bounding box center [328, 181] width 129 height 36
click at [333, 190] on icon at bounding box center [328, 181] width 22 height 22
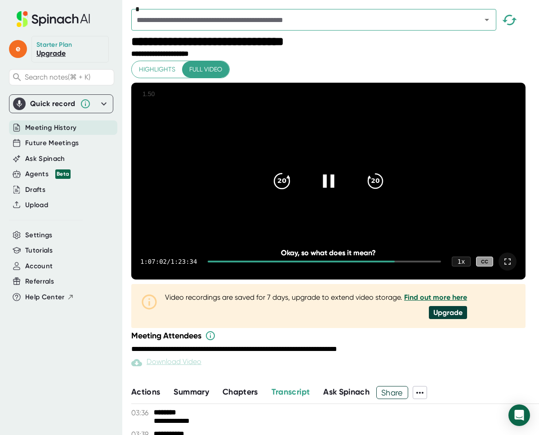
click at [285, 191] on icon "20" at bounding box center [281, 181] width 22 height 22
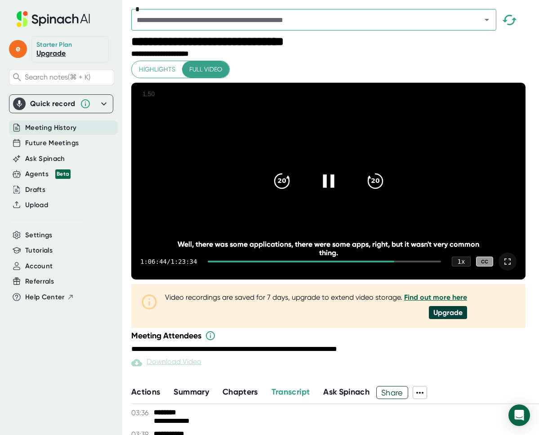
click at [326, 192] on icon at bounding box center [328, 181] width 22 height 22
click at [337, 200] on div at bounding box center [329, 181] width 38 height 38
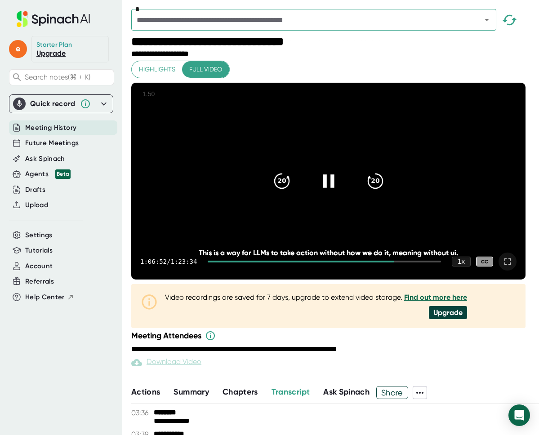
click at [328, 192] on icon at bounding box center [328, 181] width 22 height 22
click at [333, 192] on icon at bounding box center [328, 181] width 22 height 22
click at [333, 200] on div at bounding box center [329, 181] width 38 height 38
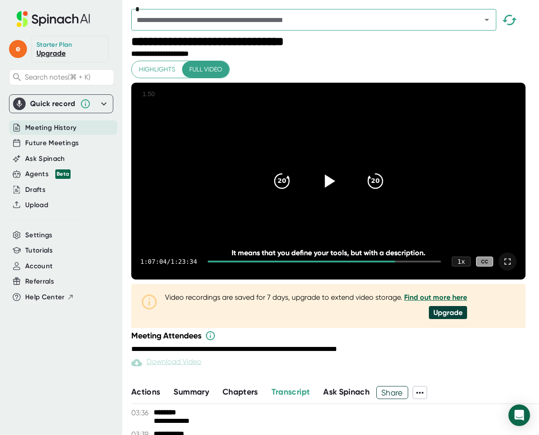
click at [335, 192] on icon at bounding box center [328, 181] width 22 height 22
click at [332, 192] on icon at bounding box center [328, 181] width 22 height 22
click at [339, 192] on icon at bounding box center [328, 181] width 22 height 22
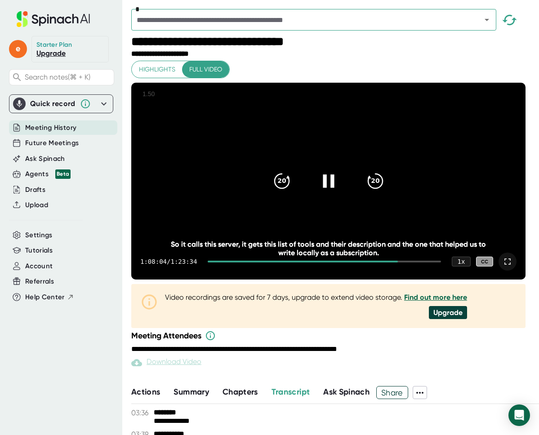
click at [513, 267] on icon at bounding box center [507, 261] width 11 height 11
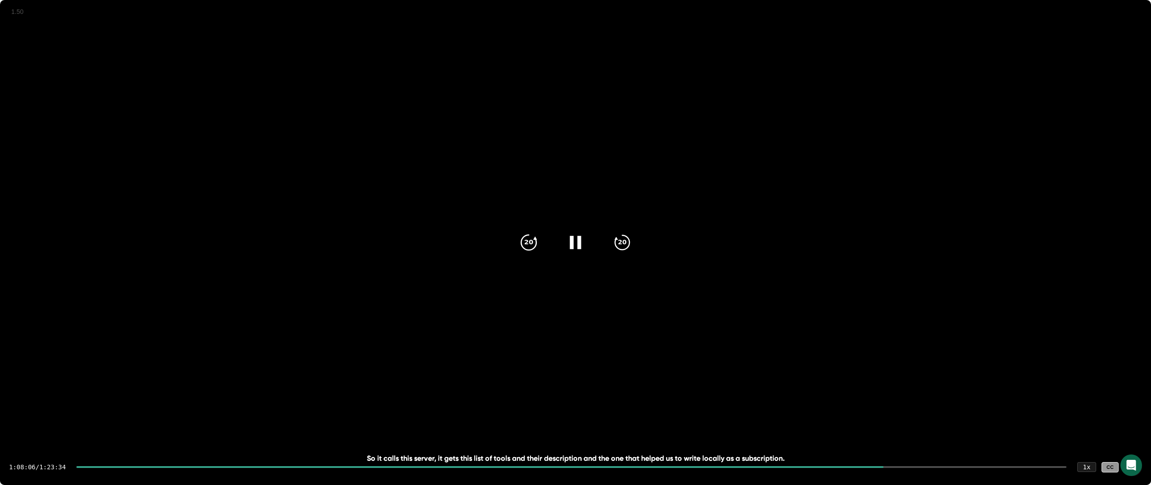
click at [521, 241] on icon at bounding box center [528, 242] width 15 height 15
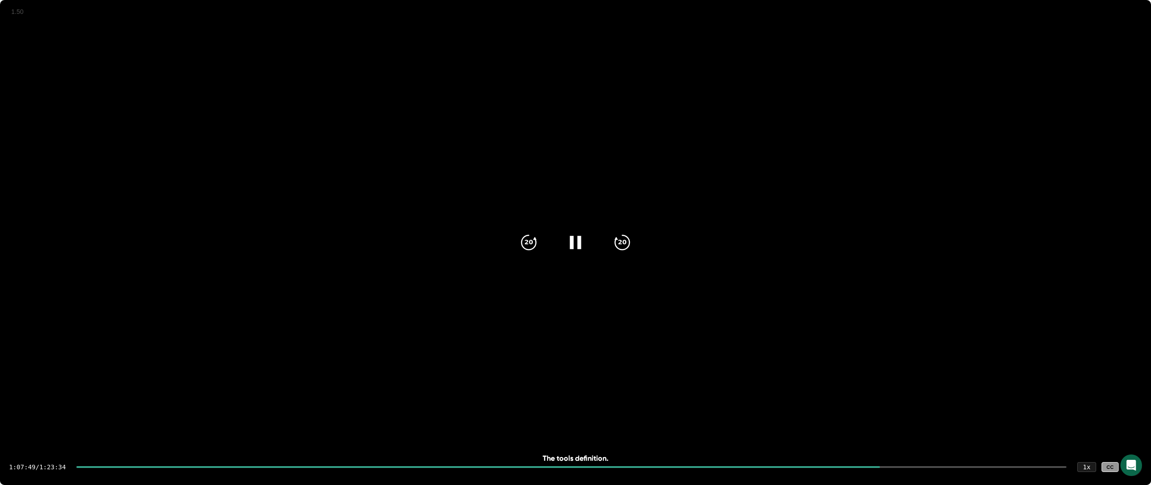
click at [539, 435] on video at bounding box center [575, 287] width 1151 height 575
click at [539, 435] on div at bounding box center [1133, 468] width 18 height 18
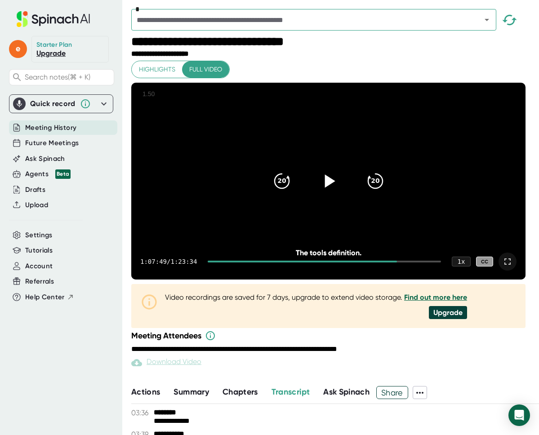
click at [525, 280] on div "1:07:49 / 1:23:34 1 x CC" at bounding box center [328, 262] width 394 height 36
click at [513, 267] on icon at bounding box center [507, 261] width 11 height 11
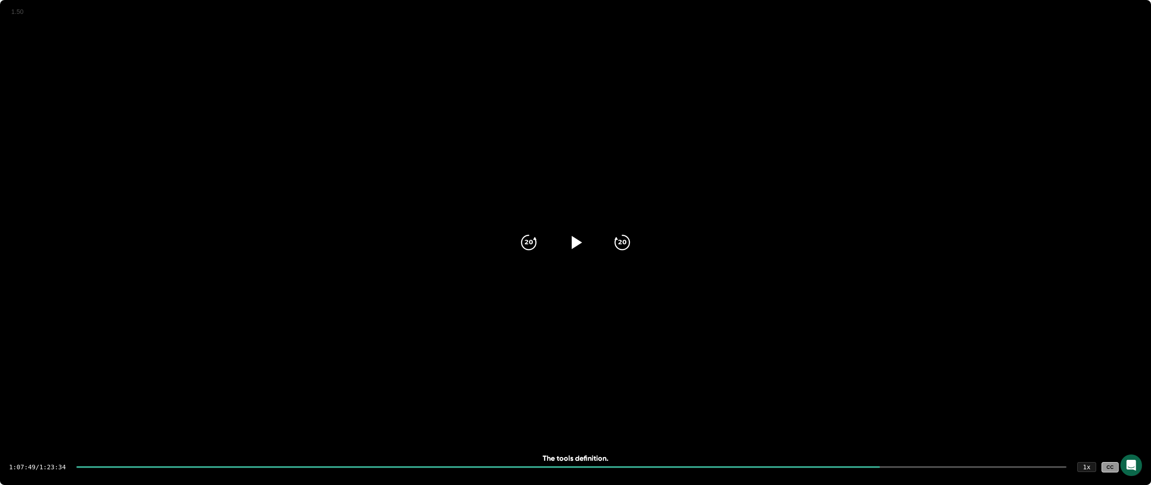
click at [539, 235] on div at bounding box center [575, 243] width 38 height 38
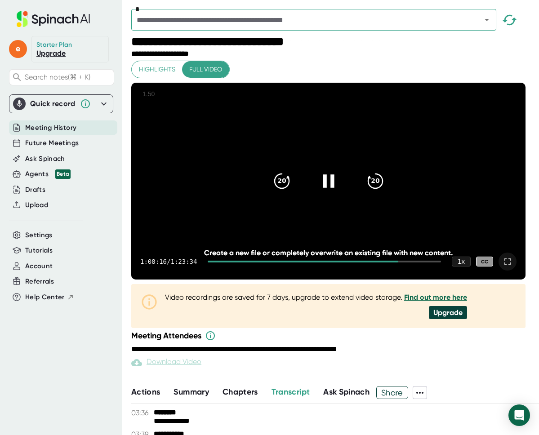
click at [318, 188] on div at bounding box center [329, 181] width 38 height 38
click at [513, 267] on icon at bounding box center [507, 261] width 11 height 11
click at [343, 189] on div at bounding box center [329, 181] width 38 height 38
click at [339, 192] on icon at bounding box center [328, 181] width 22 height 22
click at [274, 198] on div "20" at bounding box center [282, 181] width 38 height 38
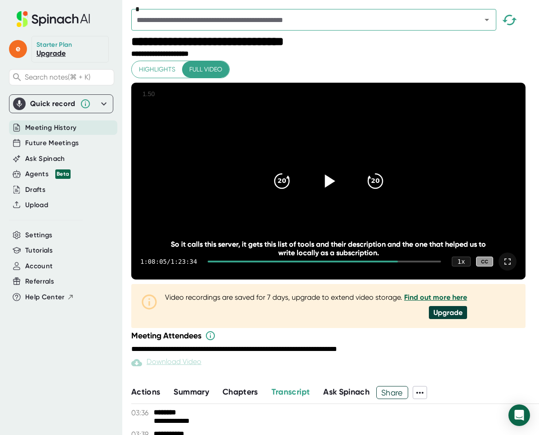
click at [337, 192] on icon at bounding box center [328, 181] width 22 height 22
click at [339, 192] on icon at bounding box center [328, 181] width 22 height 22
click at [338, 200] on div at bounding box center [329, 181] width 38 height 38
click at [339, 192] on icon at bounding box center [328, 181] width 22 height 22
click at [337, 200] on div at bounding box center [329, 181] width 38 height 38
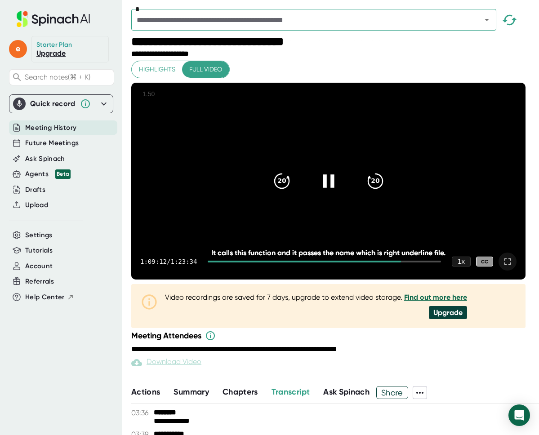
click at [334, 192] on icon at bounding box center [328, 181] width 22 height 22
click at [296, 200] on div "20" at bounding box center [282, 181] width 38 height 38
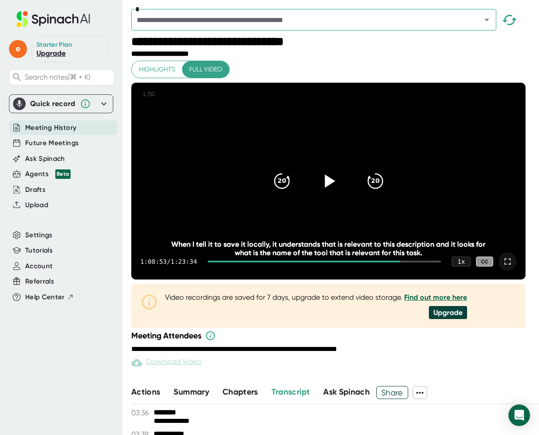
click at [332, 192] on icon at bounding box center [328, 181] width 22 height 22
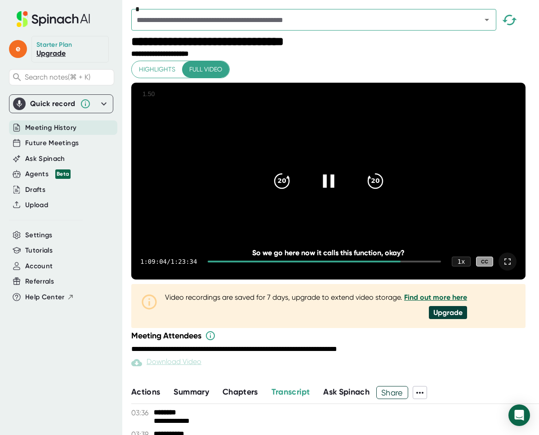
click at [335, 192] on icon at bounding box center [328, 181] width 22 height 22
click at [335, 187] on icon at bounding box center [330, 180] width 10 height 13
click at [334, 187] on icon at bounding box center [328, 180] width 11 height 13
click at [293, 192] on icon "20" at bounding box center [281, 181] width 22 height 22
click at [344, 196] on div at bounding box center [329, 181] width 38 height 38
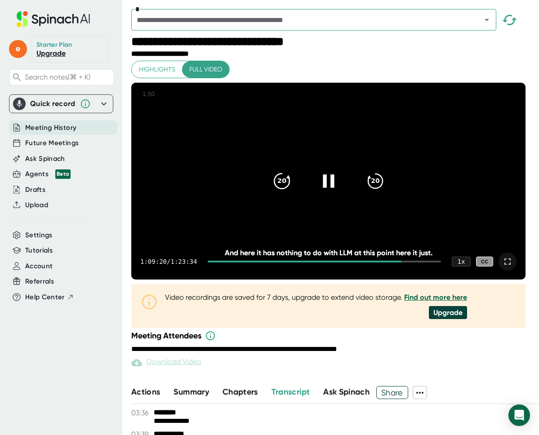
click at [293, 192] on icon "20" at bounding box center [281, 181] width 22 height 22
click at [324, 192] on icon at bounding box center [328, 181] width 22 height 22
click at [277, 192] on icon "20" at bounding box center [281, 181] width 22 height 22
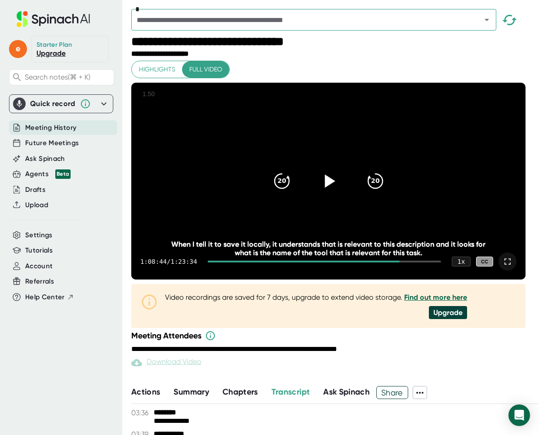
click at [321, 196] on div at bounding box center [329, 181] width 38 height 38
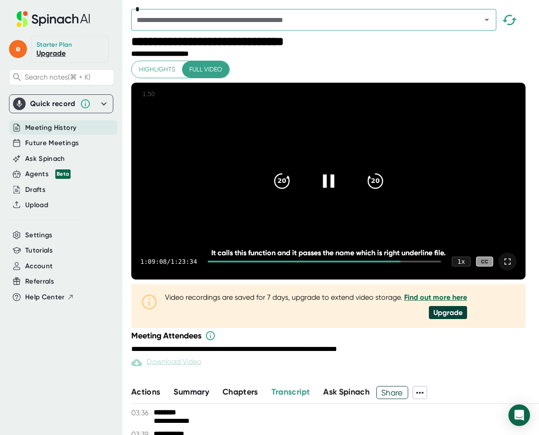
click at [330, 200] on div at bounding box center [329, 181] width 38 height 38
click at [334, 187] on icon at bounding box center [330, 180] width 10 height 13
click at [324, 188] on icon at bounding box center [328, 181] width 22 height 22
click at [293, 192] on icon "20" at bounding box center [281, 181] width 22 height 22
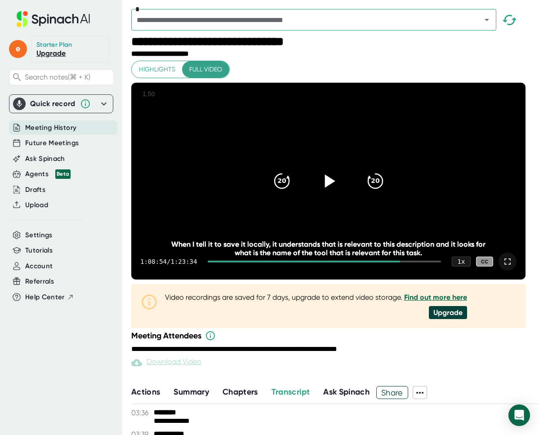
click at [344, 195] on div at bounding box center [329, 181] width 38 height 38
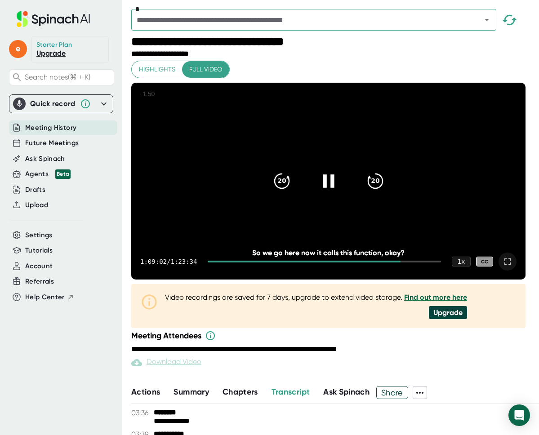
click at [330, 187] on icon at bounding box center [328, 180] width 11 height 13
click at [330, 192] on icon at bounding box center [328, 181] width 22 height 22
click at [330, 187] on icon at bounding box center [328, 180] width 11 height 13
click at [324, 192] on icon at bounding box center [328, 181] width 22 height 22
click at [324, 199] on div at bounding box center [329, 181] width 38 height 38
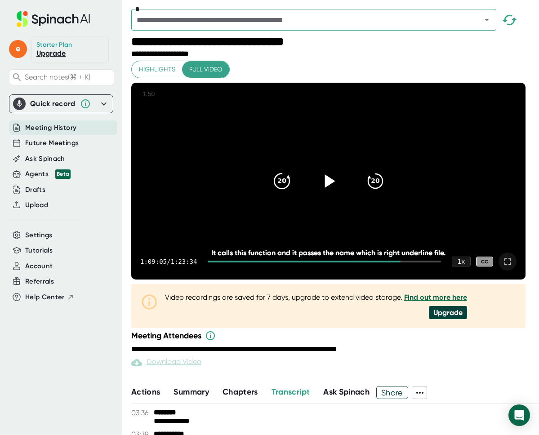
click at [280, 192] on icon "20" at bounding box center [281, 181] width 22 height 22
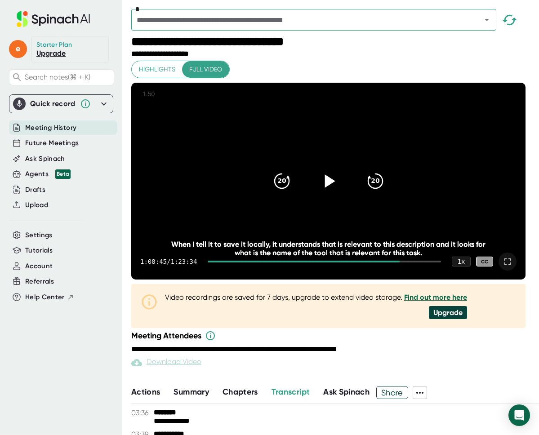
click at [322, 200] on div at bounding box center [329, 181] width 38 height 38
click at [317, 190] on div "20 20" at bounding box center [328, 181] width 129 height 36
click at [513, 267] on icon at bounding box center [507, 261] width 11 height 11
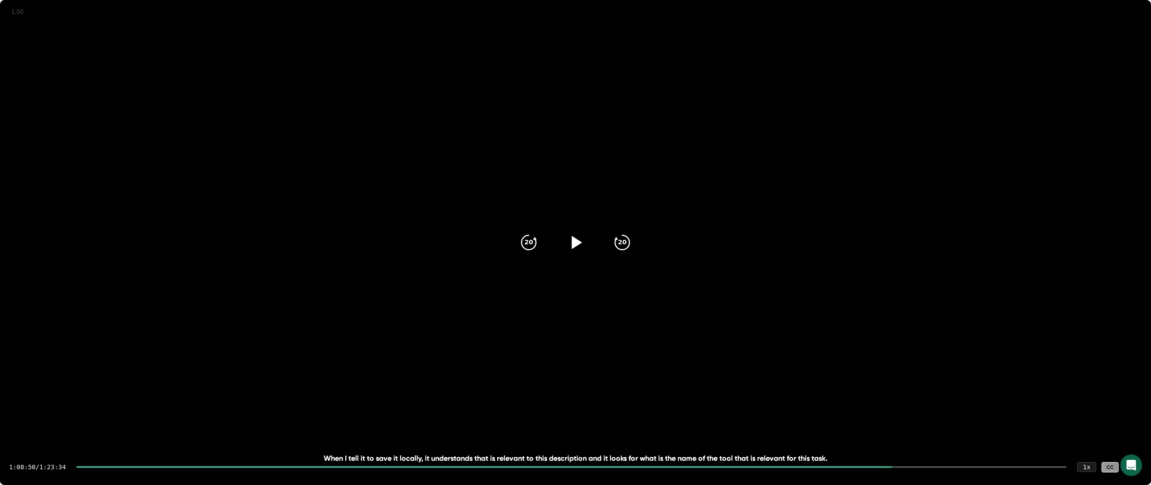
click at [539, 243] on icon at bounding box center [577, 242] width 10 height 13
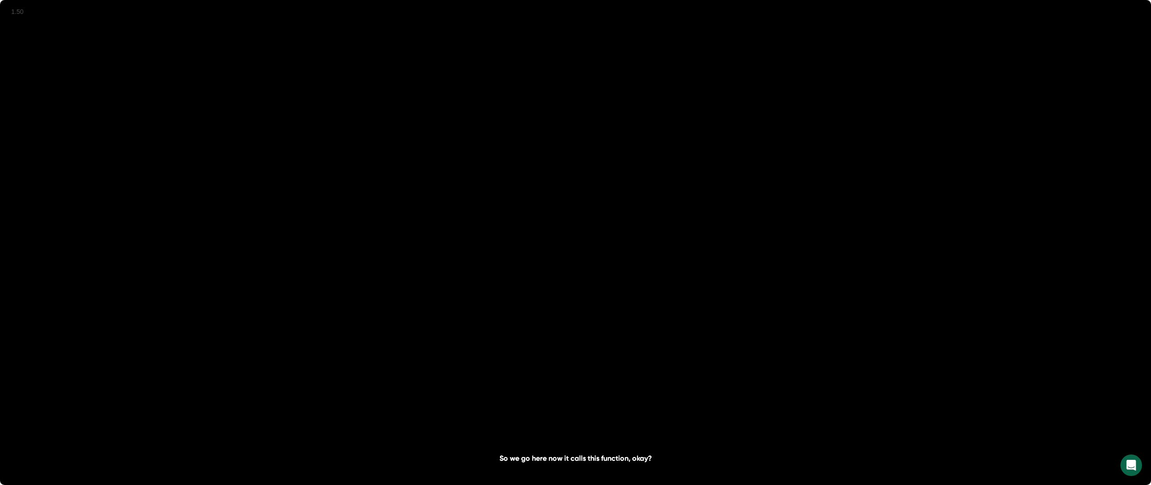
click at [539, 240] on icon at bounding box center [575, 242] width 22 height 22
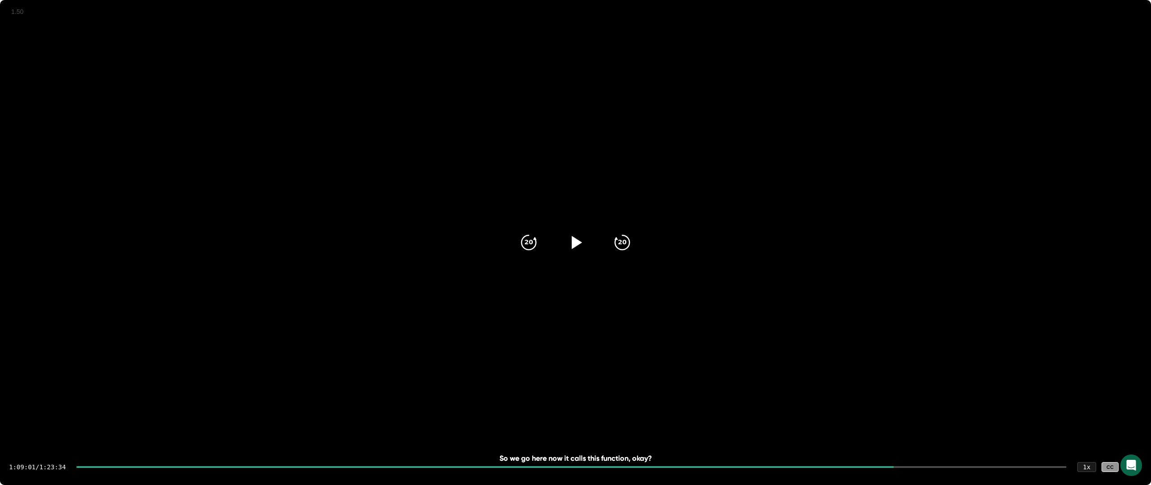
click at [539, 240] on icon at bounding box center [577, 242] width 10 height 13
click at [539, 240] on icon at bounding box center [575, 242] width 22 height 22
click at [539, 240] on icon at bounding box center [577, 242] width 10 height 13
click at [539, 240] on icon at bounding box center [575, 242] width 22 height 22
click at [539, 240] on icon at bounding box center [577, 242] width 10 height 13
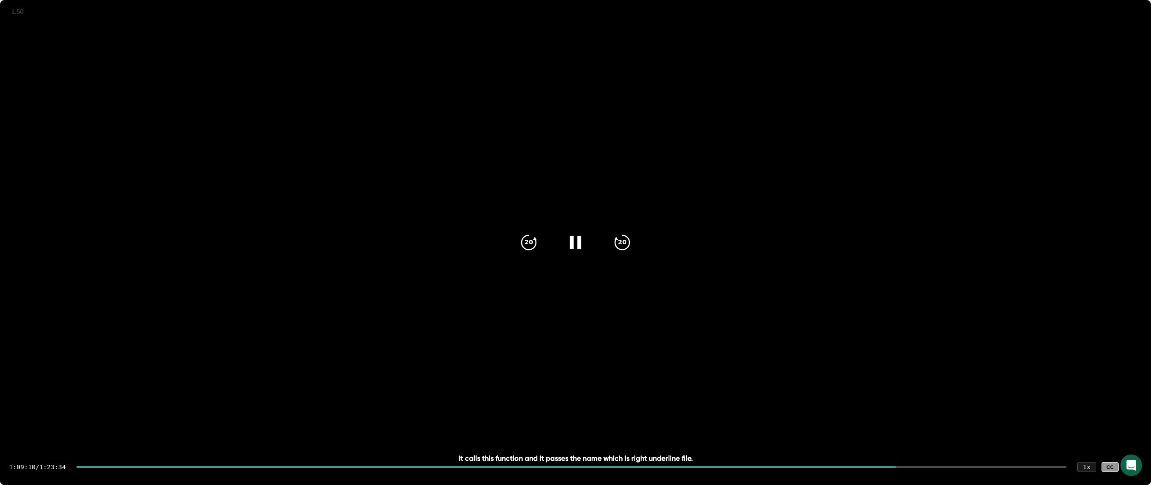
click at [539, 240] on icon at bounding box center [575, 242] width 22 height 22
click at [539, 435] on icon at bounding box center [1132, 467] width 11 height 11
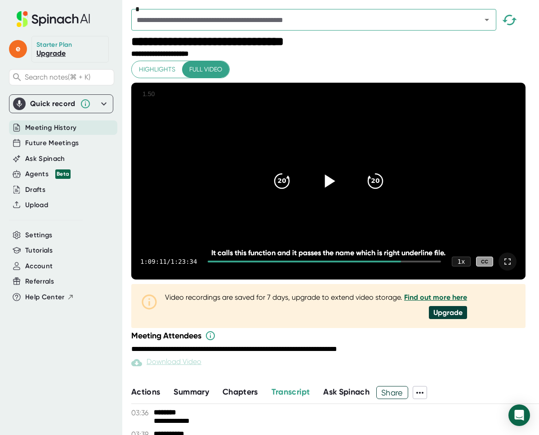
click at [271, 186] on div "20 20" at bounding box center [328, 181] width 129 height 36
click at [280, 192] on icon "20" at bounding box center [281, 181] width 22 height 22
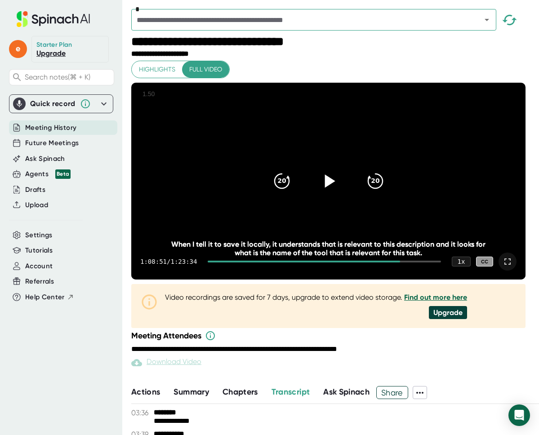
click at [347, 200] on div at bounding box center [329, 181] width 38 height 38
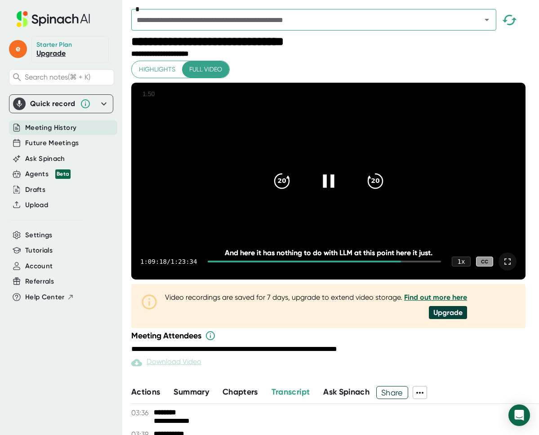
click at [339, 192] on icon at bounding box center [328, 181] width 22 height 22
click at [331, 187] on icon at bounding box center [330, 180] width 10 height 13
click at [331, 187] on icon at bounding box center [328, 180] width 11 height 13
click at [269, 189] on div "20 20" at bounding box center [328, 181] width 129 height 36
click at [293, 192] on icon "20" at bounding box center [281, 181] width 22 height 22
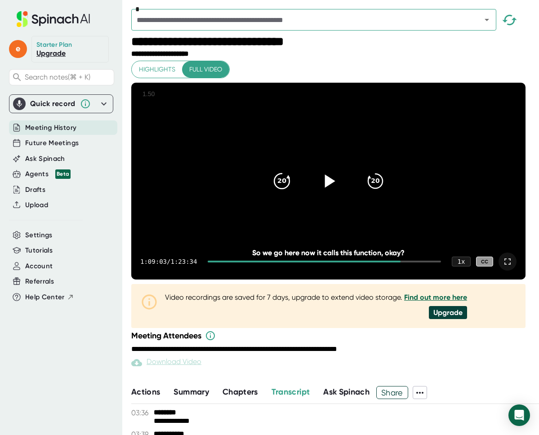
click at [293, 192] on icon "20" at bounding box center [281, 181] width 22 height 22
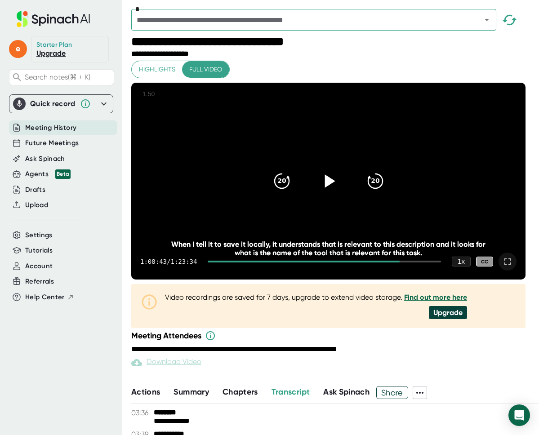
click at [326, 192] on icon at bounding box center [328, 181] width 22 height 22
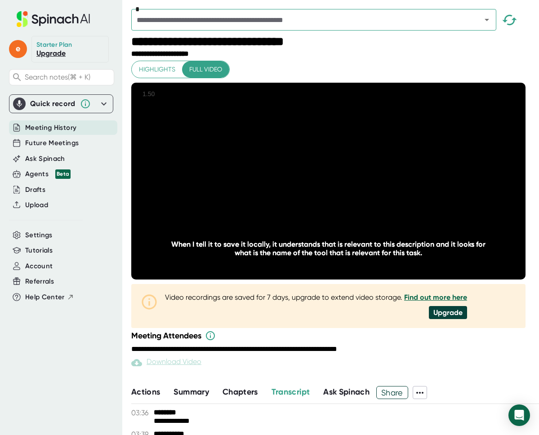
click at [327, 192] on icon at bounding box center [328, 181] width 22 height 22
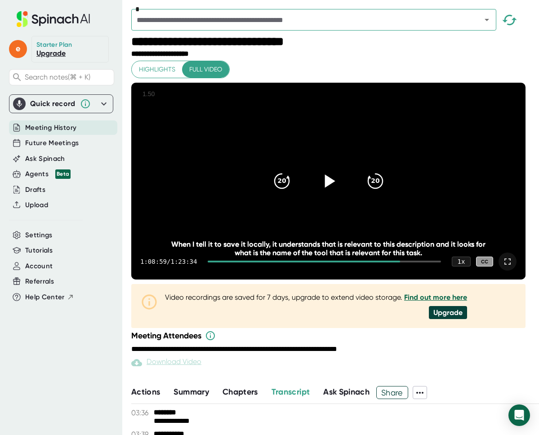
click at [332, 192] on icon at bounding box center [328, 181] width 22 height 22
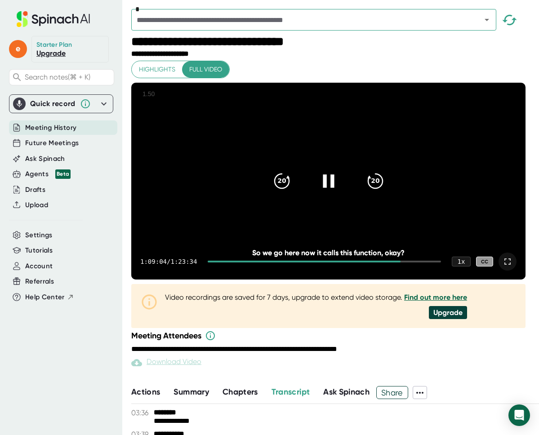
click at [330, 200] on div at bounding box center [329, 181] width 38 height 38
click at [316, 200] on div at bounding box center [329, 181] width 38 height 38
click at [342, 200] on div at bounding box center [329, 181] width 38 height 38
click at [321, 192] on icon at bounding box center [328, 181] width 22 height 22
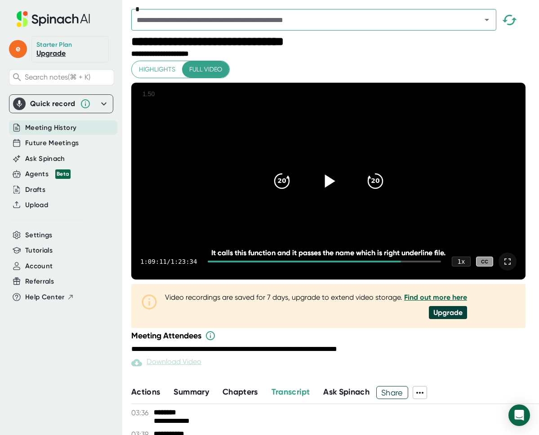
click at [337, 192] on icon at bounding box center [328, 181] width 22 height 22
click at [336, 192] on icon at bounding box center [328, 181] width 22 height 22
click at [331, 187] on icon at bounding box center [330, 180] width 10 height 13
click at [333, 187] on icon at bounding box center [328, 180] width 11 height 13
click at [337, 200] on div at bounding box center [329, 181] width 38 height 38
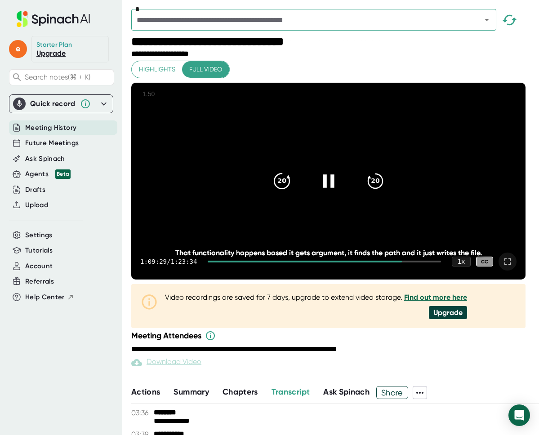
click at [296, 200] on div "20" at bounding box center [282, 181] width 38 height 38
click at [329, 180] on div at bounding box center [329, 181] width 38 height 38
click at [291, 192] on icon "20" at bounding box center [281, 181] width 22 height 22
click at [336, 192] on icon at bounding box center [328, 181] width 22 height 22
click at [337, 192] on icon at bounding box center [328, 181] width 22 height 22
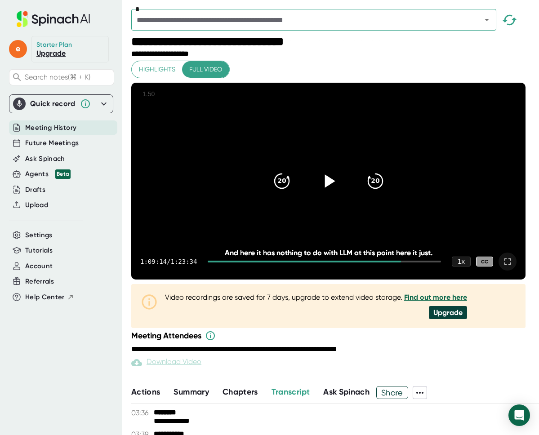
click at [337, 192] on icon at bounding box center [328, 181] width 22 height 22
click at [333, 187] on icon at bounding box center [328, 180] width 11 height 13
